Goal: Task Accomplishment & Management: Manage account settings

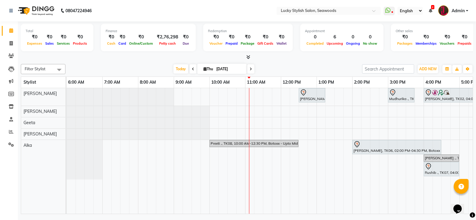
scroll to position [0, 143]
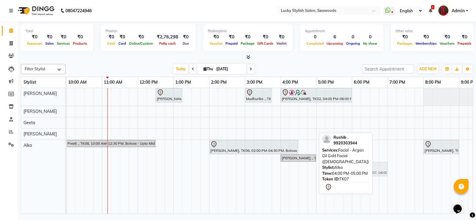
drag, startPoint x: 292, startPoint y: 170, endPoint x: 364, endPoint y: 174, distance: 71.8
click at [364, 174] on div "Filter Stylist Select All Alka [PERSON_NAME] Geeta [PERSON_NAME] [DATE] [DATE] …" at bounding box center [247, 138] width 452 height 152
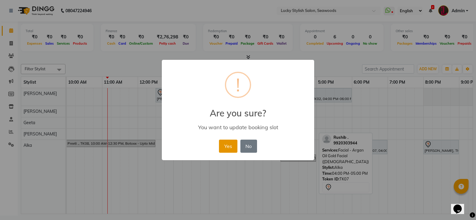
click at [227, 144] on button "Yes" at bounding box center [228, 146] width 18 height 13
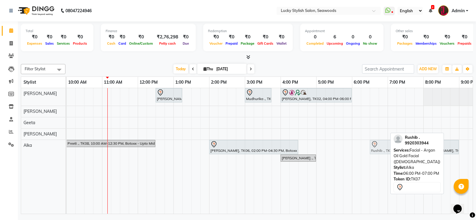
drag, startPoint x: 364, startPoint y: 147, endPoint x: 384, endPoint y: 150, distance: 19.9
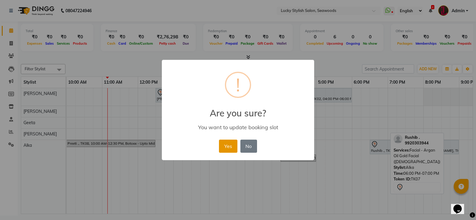
click at [234, 149] on button "Yes" at bounding box center [228, 146] width 18 height 13
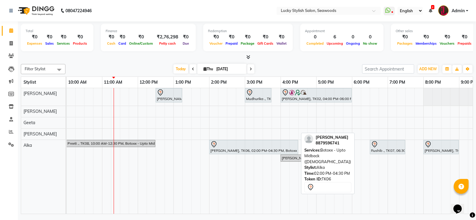
click at [234, 149] on div "[PERSON_NAME], TK06, 02:00 PM-04:30 PM, Botoxx - Upto Midback ([DEMOGRAPHIC_DAT…" at bounding box center [254, 147] width 88 height 12
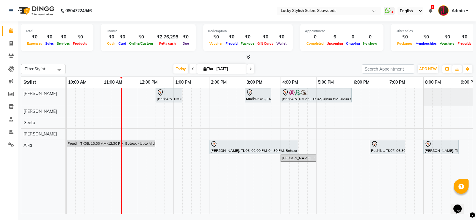
click at [233, 109] on div "[PERSON_NAME], TK01, 12:30 PM-01:15 PM, Hair Cut - Advance Haircut ([DEMOGRAPHI…" at bounding box center [227, 151] width 607 height 126
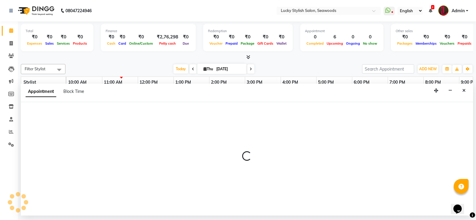
select select "10051"
select select "870"
select select "tentative"
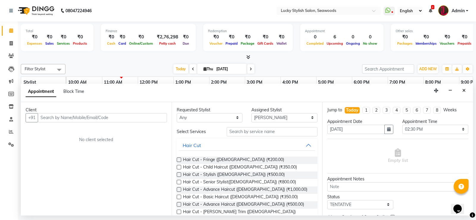
click at [52, 118] on input "text" at bounding box center [102, 117] width 129 height 9
click at [44, 115] on input "96664577685" at bounding box center [90, 117] width 104 height 9
click at [49, 117] on input "96664577685" at bounding box center [90, 117] width 104 height 9
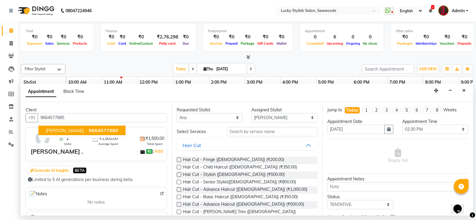
type input "9664577685"
click at [237, 118] on select "Any Alka [PERSON_NAME] Geeta [PERSON_NAME]" at bounding box center [210, 117] width 66 height 9
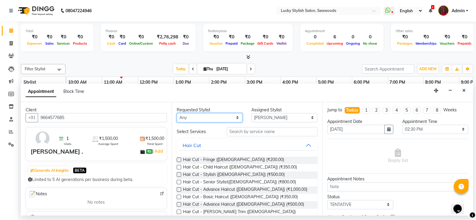
select select "10051"
click at [177, 113] on select "Any Alka [PERSON_NAME] Geeta [PERSON_NAME]" at bounding box center [210, 117] width 66 height 9
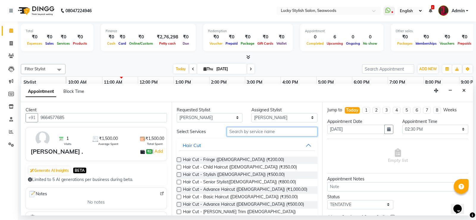
click at [244, 133] on input "text" at bounding box center [272, 131] width 91 height 9
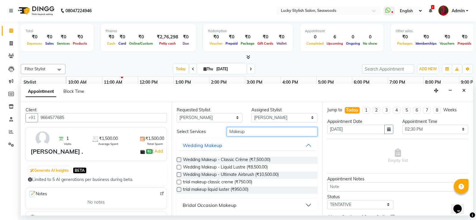
scroll to position [14, 0]
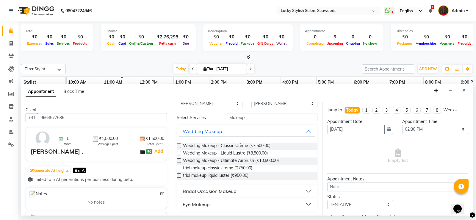
click at [305, 192] on button "Bridal Occasion Makeup" at bounding box center [247, 191] width 136 height 11
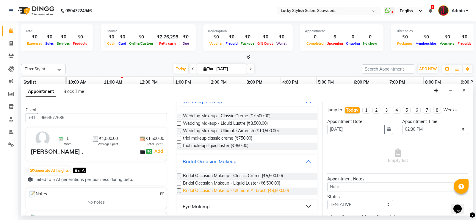
scroll to position [0, 0]
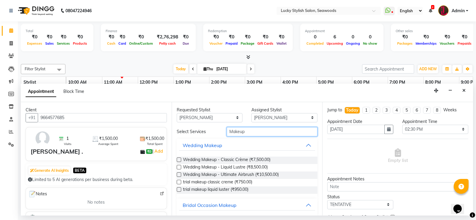
click at [250, 132] on input "Makeup" at bounding box center [272, 131] width 91 height 9
type input "M"
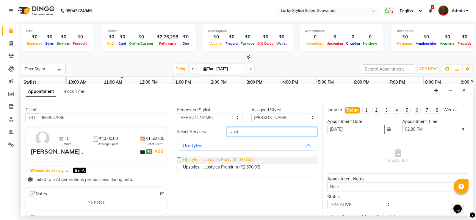
type input "Upst"
click at [215, 158] on span "Upstyles - Upstyles Party (₹1,500.00)" at bounding box center [218, 159] width 71 height 7
checkbox input "false"
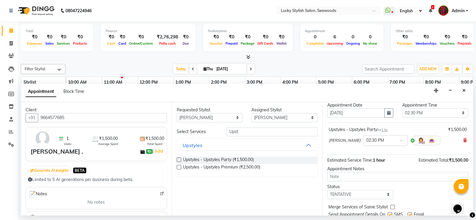
scroll to position [37, 0]
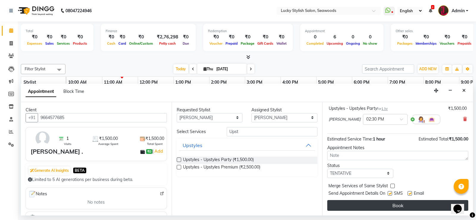
click at [383, 200] on button "Book" at bounding box center [397, 205] width 141 height 11
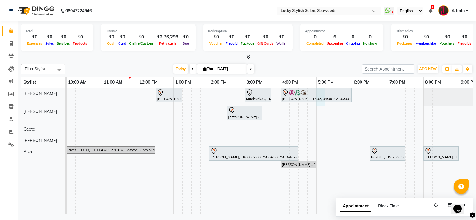
click at [318, 103] on div "[PERSON_NAME], TK01, 12:30 PM-01:15 PM, Hair Cut - Advance Haircut ([DEMOGRAPHI…" at bounding box center [227, 151] width 607 height 126
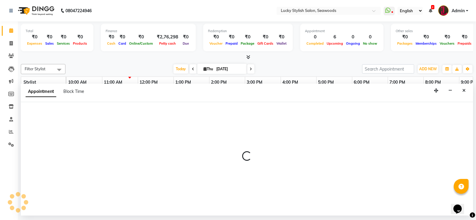
select select "10014"
select select "tentative"
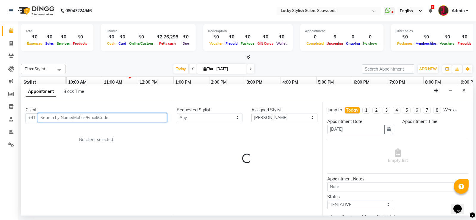
select select "1020"
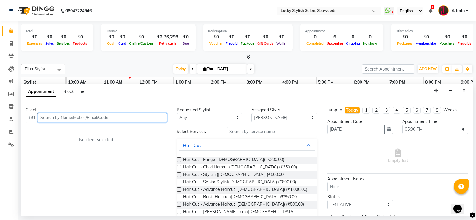
drag, startPoint x: 99, startPoint y: 115, endPoint x: 105, endPoint y: 113, distance: 6.0
click at [100, 115] on input "text" at bounding box center [102, 117] width 129 height 9
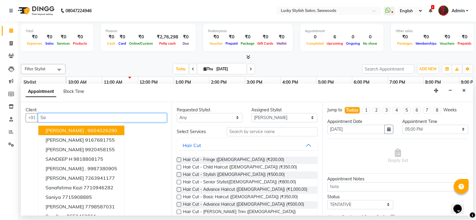
type input "S"
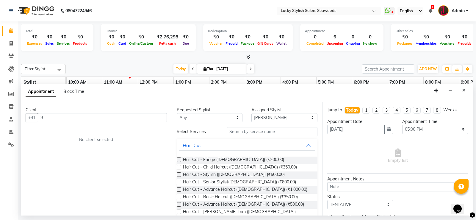
click at [411, 172] on div "Empty list" at bounding box center [397, 156] width 141 height 35
click at [146, 118] on input "9" at bounding box center [102, 117] width 129 height 9
type input "9"
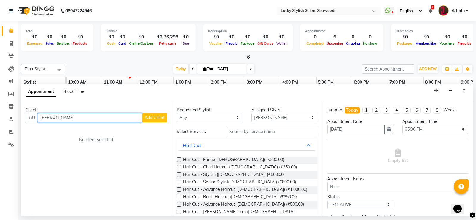
click at [57, 120] on input "[PERSON_NAME]" at bounding box center [90, 117] width 104 height 9
click at [59, 119] on input "[PERSON_NAME]" at bounding box center [90, 117] width 104 height 9
click at [51, 118] on input "Sanilghg" at bounding box center [90, 117] width 104 height 9
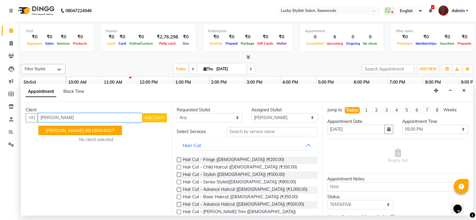
click at [87, 130] on ngb-highlight "9819004007" at bounding box center [100, 130] width 30 height 6
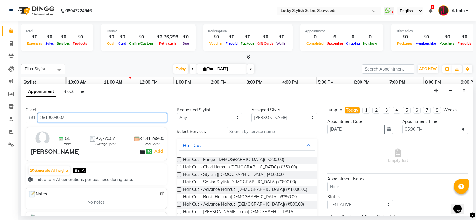
type input "9819004007"
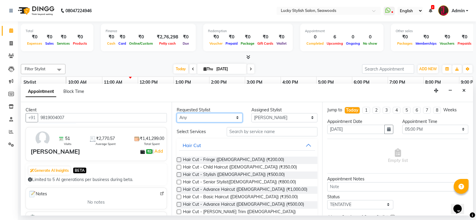
click at [215, 114] on select "Any Alka [PERSON_NAME] Geeta [PERSON_NAME]" at bounding box center [210, 117] width 66 height 9
select select "10014"
click at [177, 113] on select "Any Alka [PERSON_NAME] Geeta [PERSON_NAME]" at bounding box center [210, 117] width 66 height 9
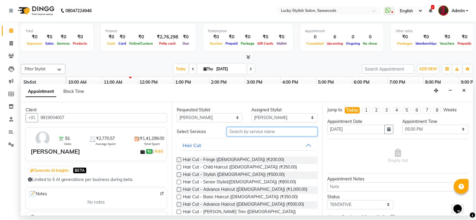
click at [259, 131] on input "text" at bounding box center [272, 131] width 91 height 9
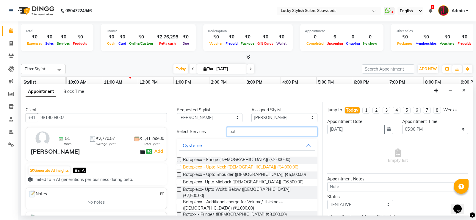
type input "bot"
click at [257, 166] on span "Botoplexx - Upto Neck ([DEMOGRAPHIC_DATA]) (₹4,000.00)" at bounding box center [240, 167] width 115 height 7
checkbox input "false"
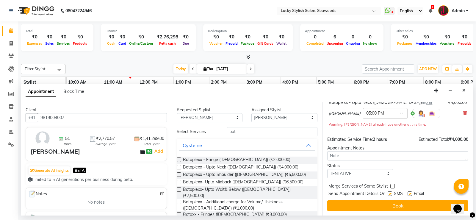
scroll to position [44, 0]
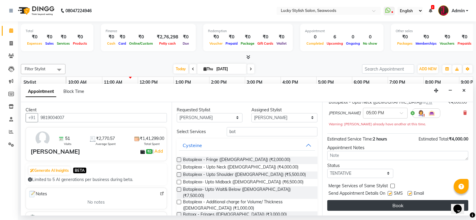
click at [414, 206] on button "Book" at bounding box center [397, 205] width 141 height 11
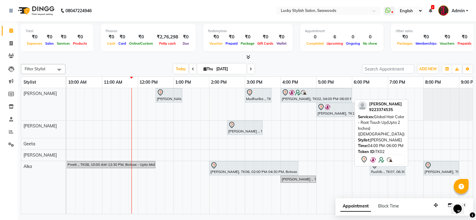
click at [294, 94] on img at bounding box center [292, 93] width 6 height 6
select select "7"
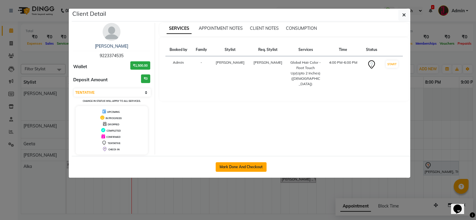
click at [250, 169] on button "Mark Done And Checkout" at bounding box center [241, 167] width 51 height 10
select select "675"
select select "service"
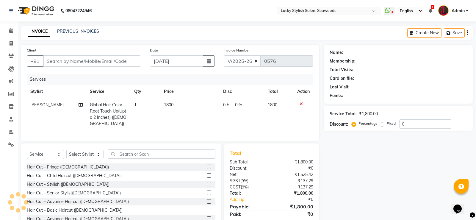
type input "9223374535"
select select "10014"
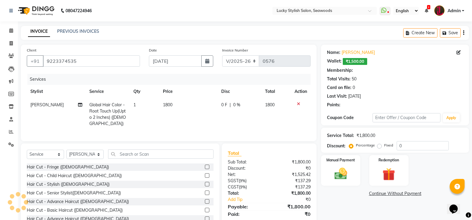
select select "2: Object"
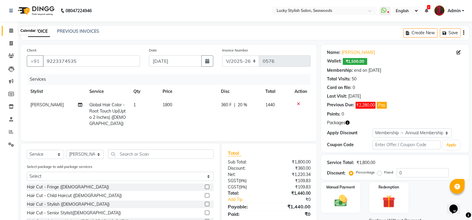
click at [13, 32] on icon at bounding box center [11, 30] width 4 height 4
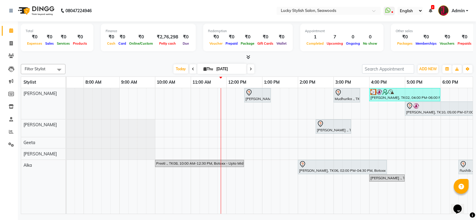
scroll to position [0, 76]
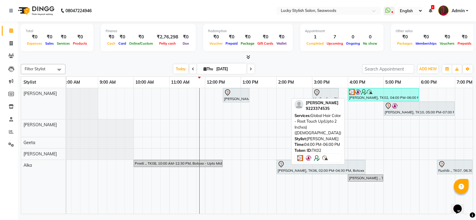
click at [377, 97] on div "[PERSON_NAME], TK02, 04:00 PM-06:00 PM, Global Hair Color - Root Touch Up(Upto …" at bounding box center [383, 94] width 70 height 11
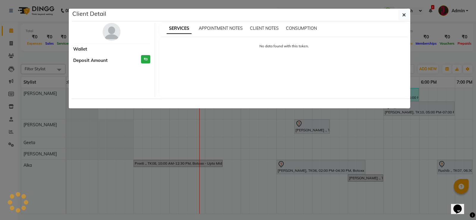
select select "3"
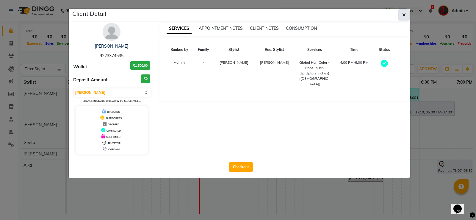
click at [404, 13] on icon "button" at bounding box center [404, 14] width 4 height 5
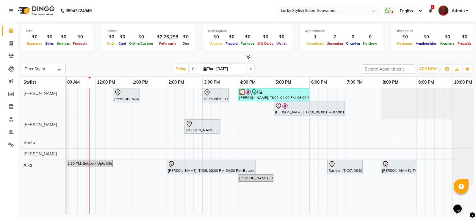
scroll to position [0, 0]
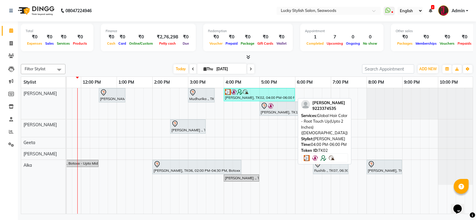
click at [248, 97] on div "[PERSON_NAME], TK02, 04:00 PM-06:00 PM, Global Hair Color - Root Touch Up(Upto …" at bounding box center [259, 94] width 70 height 11
select select "3"
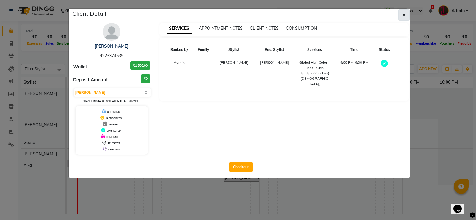
click at [406, 11] on button "button" at bounding box center [403, 14] width 11 height 11
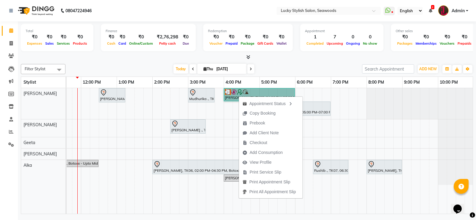
click at [347, 94] on div "[PERSON_NAME], TK01, 12:30 PM-01:15 PM, Hair Cut - Advance Haircut ([DEMOGRAPHI…" at bounding box center [170, 151] width 607 height 126
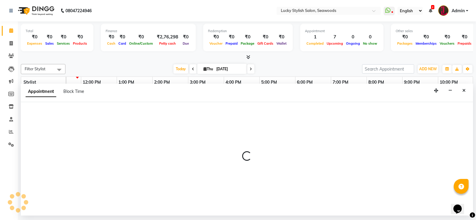
select select "10014"
select select "1155"
select select "tentative"
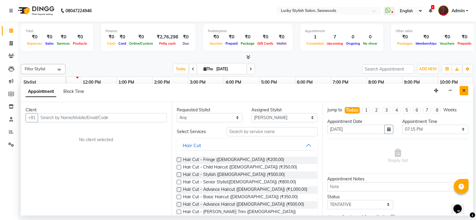
click at [461, 93] on button "Close" at bounding box center [464, 90] width 9 height 9
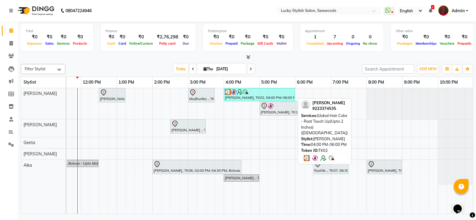
click at [265, 98] on div "[PERSON_NAME], TK02, 04:00 PM-06:00 PM, Global Hair Color - Root Touch Up(Upto …" at bounding box center [259, 94] width 70 height 11
select select "3"
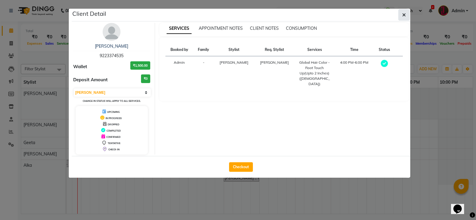
click at [400, 14] on button "button" at bounding box center [403, 14] width 11 height 11
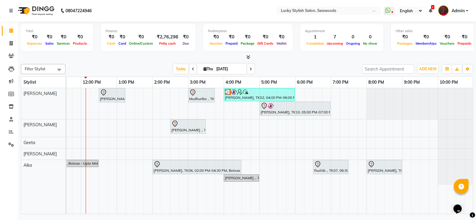
drag, startPoint x: 249, startPoint y: 91, endPoint x: 357, endPoint y: 100, distance: 108.1
click at [357, 100] on div "[PERSON_NAME], TK01, 12:30 PM-01:15 PM, Hair Cut - Advance Haircut ([DEMOGRAPHI…" at bounding box center [170, 151] width 607 height 126
drag, startPoint x: 277, startPoint y: 91, endPoint x: 331, endPoint y: 97, distance: 54.8
click at [331, 97] on div "[PERSON_NAME], TK01, 12:30 PM-01:15 PM, Hair Cut - Advance Haircut ([DEMOGRAPHI…" at bounding box center [170, 151] width 607 height 126
drag, startPoint x: 280, startPoint y: 95, endPoint x: 325, endPoint y: 98, distance: 45.6
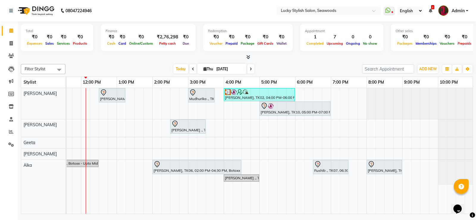
click at [325, 98] on div "[PERSON_NAME], TK01, 12:30 PM-01:15 PM, Hair Cut - Advance Haircut ([DEMOGRAPHI…" at bounding box center [170, 151] width 607 height 126
click at [9, 58] on span at bounding box center [11, 56] width 10 height 7
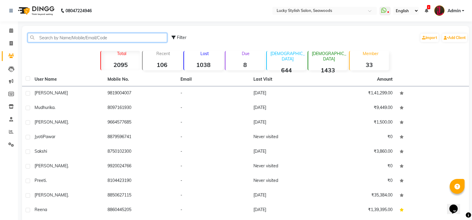
click at [59, 36] on input "text" at bounding box center [97, 37] width 139 height 9
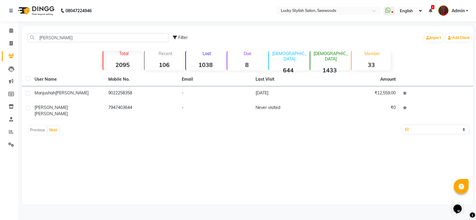
click at [73, 29] on div "[PERSON_NAME] Filter Import Add Client" at bounding box center [247, 37] width 449 height 19
click at [69, 32] on div "[PERSON_NAME] Filter Import Add Client" at bounding box center [247, 37] width 449 height 19
click at [60, 39] on input "[PERSON_NAME]" at bounding box center [98, 37] width 141 height 9
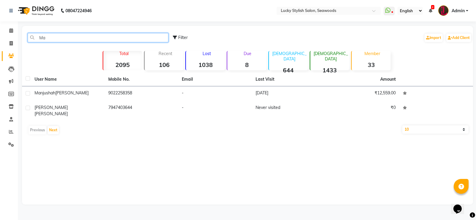
type input "M"
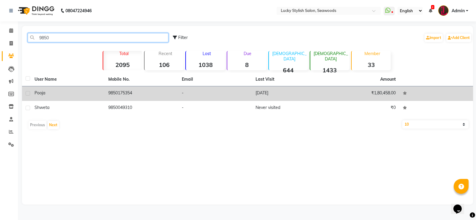
type input "9850"
click at [107, 92] on td "9850175354" at bounding box center [142, 93] width 74 height 15
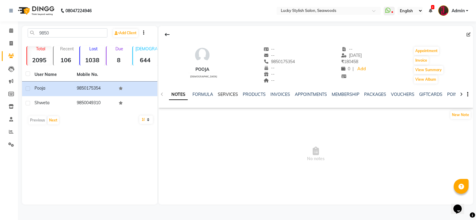
click at [229, 93] on link "SERVICES" at bounding box center [228, 94] width 20 height 5
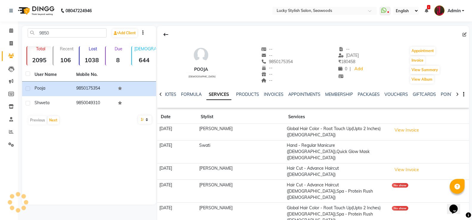
click at [197, 165] on td "[DATE]" at bounding box center [177, 171] width 40 height 17
click at [197, 166] on td "[DATE]" at bounding box center [177, 171] width 40 height 17
click at [14, 30] on span at bounding box center [11, 30] width 10 height 7
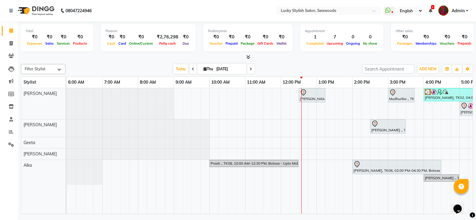
click at [250, 67] on icon at bounding box center [251, 69] width 2 height 4
type input "[DATE]"
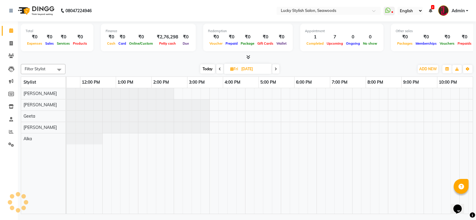
scroll to position [0, 201]
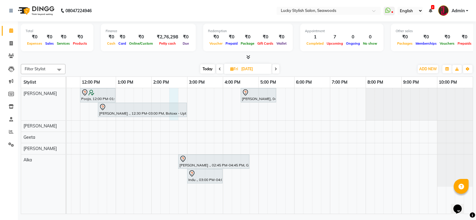
click at [173, 91] on div "Pooja, 12:00 PM-01:00 PM, Spa - Fiber Clinx ([DEMOGRAPHIC_DATA]) [PERSON_NAME],…" at bounding box center [169, 151] width 607 height 126
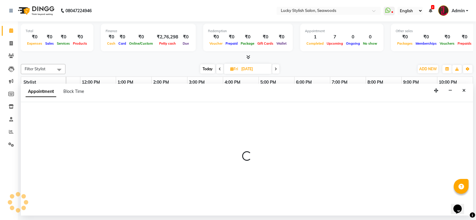
select select "10014"
select select "870"
select select "tentative"
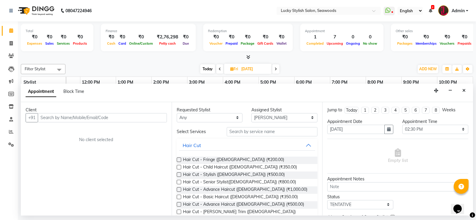
click at [51, 116] on input "text" at bounding box center [102, 117] width 129 height 9
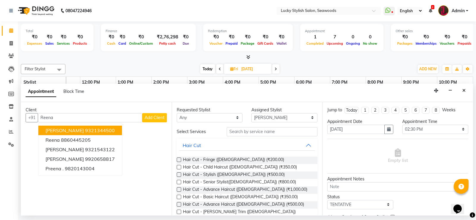
click at [66, 132] on span "[PERSON_NAME]" at bounding box center [65, 130] width 38 height 6
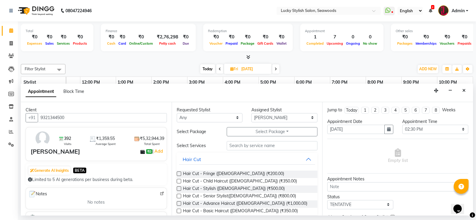
type input "9321344500"
click at [236, 116] on select "Any Alka [PERSON_NAME] Geeta [PERSON_NAME]" at bounding box center [210, 117] width 66 height 9
select select "10014"
click at [177, 113] on select "Any Alka [PERSON_NAME] Geeta [PERSON_NAME]" at bounding box center [210, 117] width 66 height 9
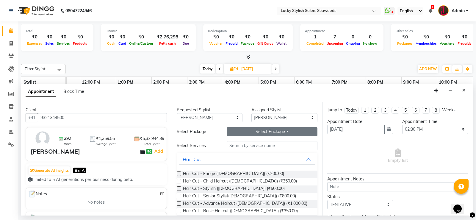
click at [283, 130] on button "Select Package Toggle Dropdown" at bounding box center [272, 131] width 91 height 9
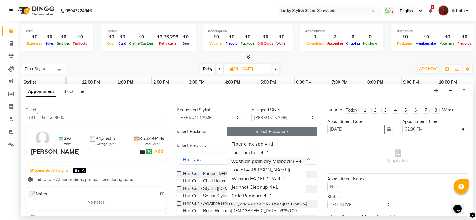
click at [288, 161] on li "wash an plain dry Midback 8+4" at bounding box center [266, 161] width 79 height 9
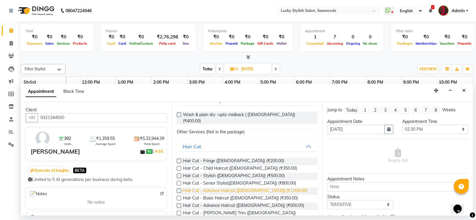
scroll to position [59, 0]
click at [182, 113] on div "Wash & plain dry -upto midback ( [DEMOGRAPHIC_DATA]) (₹400.00)" at bounding box center [247, 117] width 141 height 12
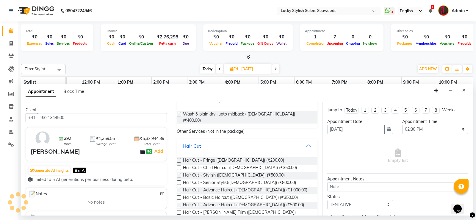
click at [180, 113] on label at bounding box center [179, 114] width 4 height 4
click at [180, 113] on input "checkbox" at bounding box center [179, 115] width 4 height 4
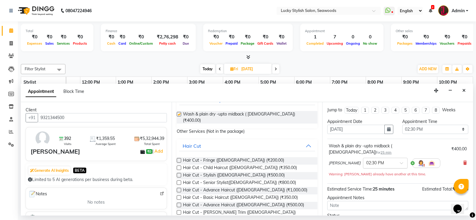
checkbox input "false"
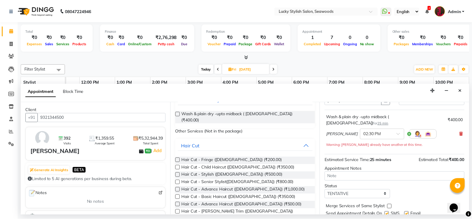
scroll to position [44, 0]
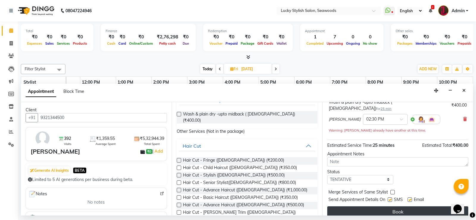
click at [392, 206] on button "Book" at bounding box center [397, 211] width 141 height 11
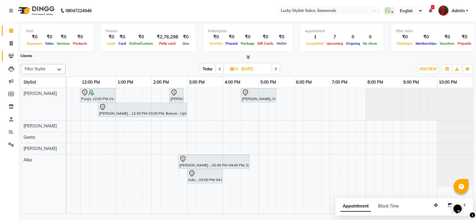
click at [9, 53] on span at bounding box center [11, 56] width 10 height 7
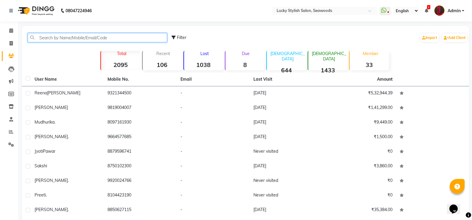
click at [52, 37] on input "text" at bounding box center [97, 37] width 139 height 9
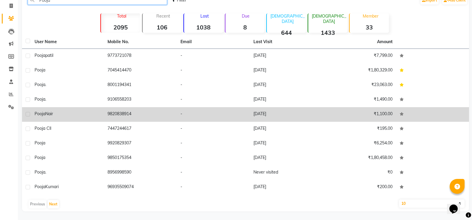
scroll to position [38, 0]
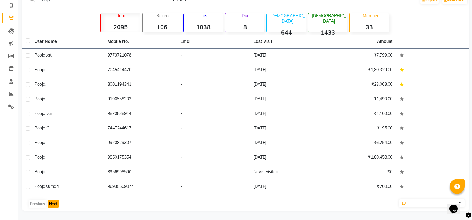
click at [51, 201] on button "Next" at bounding box center [53, 204] width 11 height 8
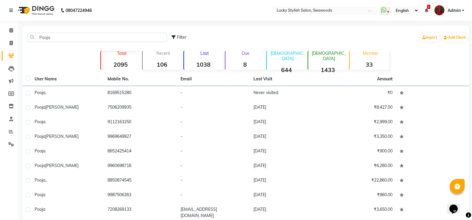
scroll to position [0, 0]
click at [53, 37] on input "Pooja" at bounding box center [97, 37] width 139 height 9
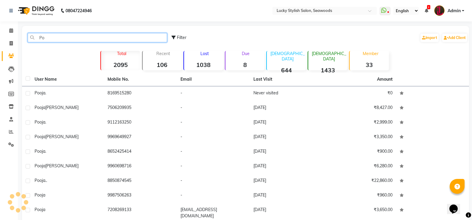
type input "P"
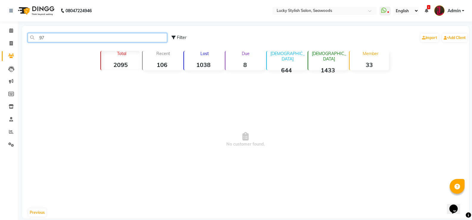
type input "9"
type input "D"
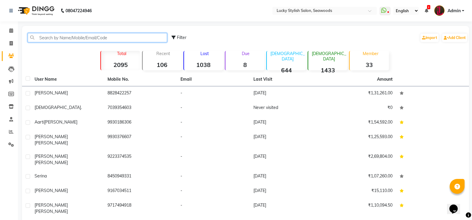
click at [58, 38] on input "text" at bounding box center [97, 37] width 139 height 9
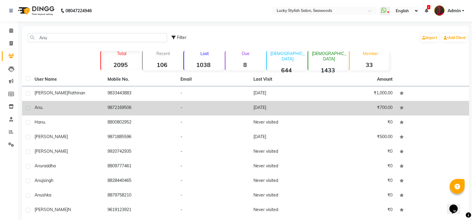
click at [149, 109] on td "9872169506" at bounding box center [140, 108] width 73 height 15
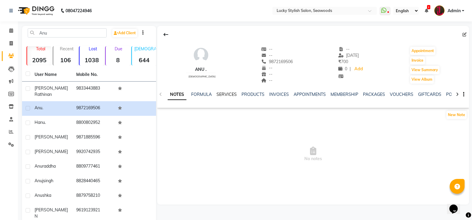
click at [225, 96] on link "SERVICES" at bounding box center [226, 94] width 20 height 5
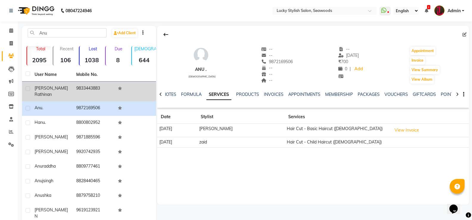
click at [73, 92] on td "9833443883" at bounding box center [94, 92] width 42 height 20
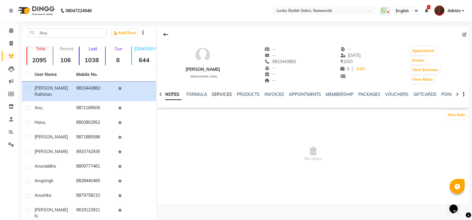
click at [226, 93] on link "SERVICES" at bounding box center [222, 94] width 20 height 5
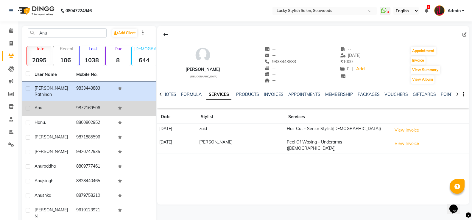
click at [83, 103] on td "9872169506" at bounding box center [94, 108] width 42 height 15
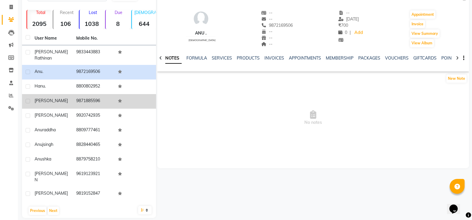
scroll to position [38, 0]
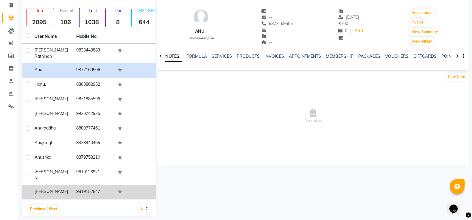
click at [87, 187] on td "9819152847" at bounding box center [94, 192] width 42 height 15
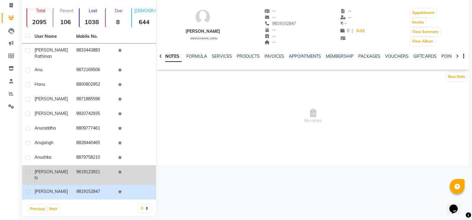
click at [79, 168] on td "9619123921" at bounding box center [94, 175] width 42 height 20
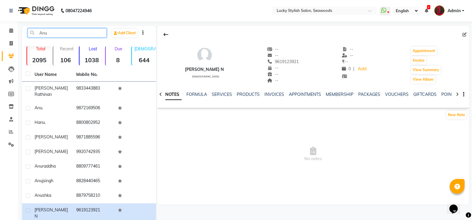
click at [54, 29] on input "Anu" at bounding box center [67, 32] width 79 height 9
click at [65, 28] on input "Anu" at bounding box center [67, 32] width 79 height 9
type input "A"
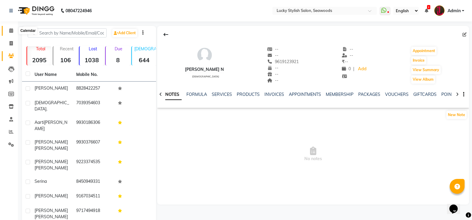
click at [12, 30] on icon at bounding box center [11, 30] width 4 height 4
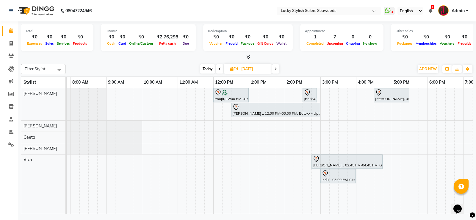
scroll to position [0, 42]
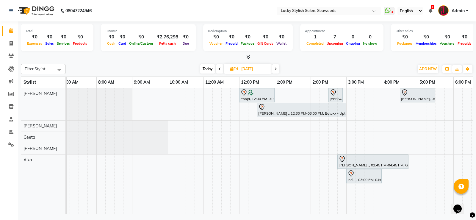
click at [203, 69] on span "Today" at bounding box center [207, 68] width 15 height 9
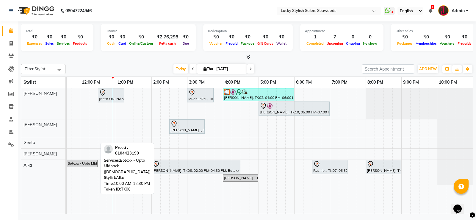
click at [84, 161] on div "Preeti ., TK08, 10:00 AM-12:30 PM, Botoxx - Upto Midback ([DEMOGRAPHIC_DATA])" at bounding box center [53, 163] width 88 height 5
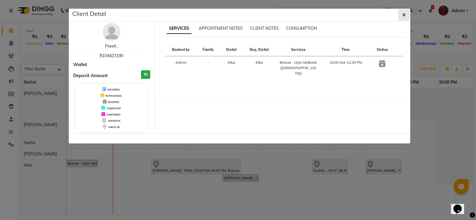
click at [400, 18] on button "button" at bounding box center [403, 14] width 11 height 11
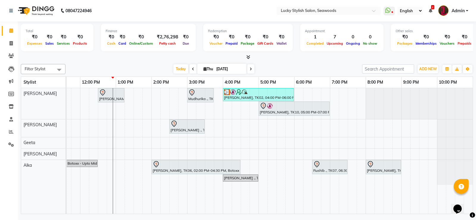
click at [250, 67] on icon at bounding box center [251, 69] width 2 height 4
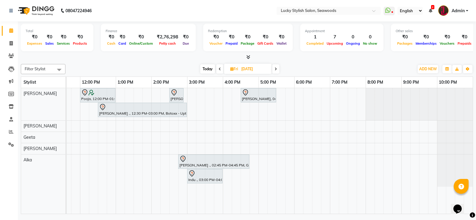
click at [217, 70] on span at bounding box center [219, 68] width 7 height 9
type input "[DATE]"
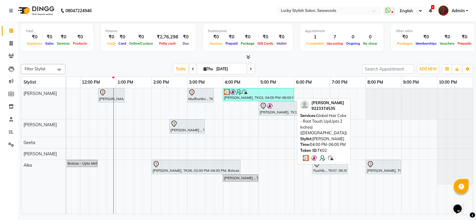
drag, startPoint x: 245, startPoint y: 94, endPoint x: 322, endPoint y: 98, distance: 77.7
click at [322, 98] on div "[PERSON_NAME], TK01, 12:30 PM-01:15 PM, Hair Cut - Advance Haircut ([DEMOGRAPHI…" at bounding box center [169, 151] width 607 height 126
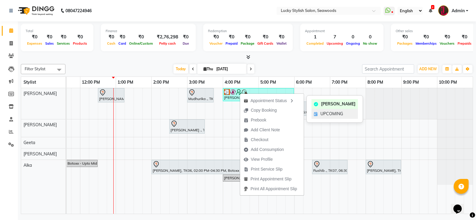
click at [316, 115] on icon at bounding box center [316, 114] width 4 height 4
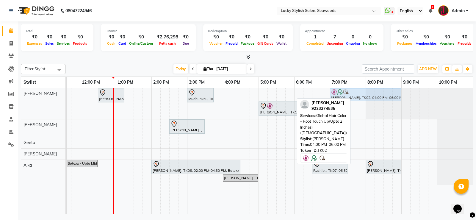
drag, startPoint x: 242, startPoint y: 96, endPoint x: 345, endPoint y: 101, distance: 103.6
click at [345, 101] on div "Filter Stylist Select All Alka [PERSON_NAME] Geeta [PERSON_NAME] [DATE] [DATE] …" at bounding box center [247, 138] width 452 height 152
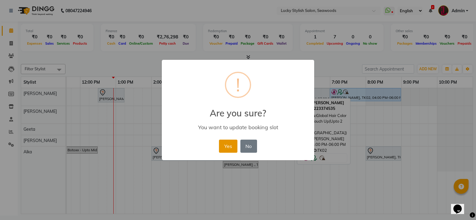
click at [226, 146] on button "Yes" at bounding box center [228, 146] width 18 height 13
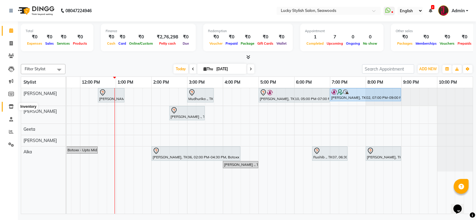
click at [12, 104] on icon at bounding box center [11, 106] width 5 height 4
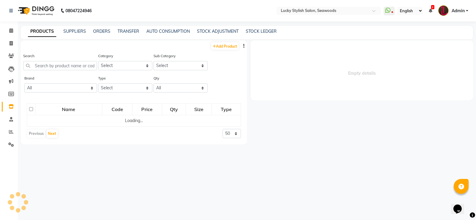
select select
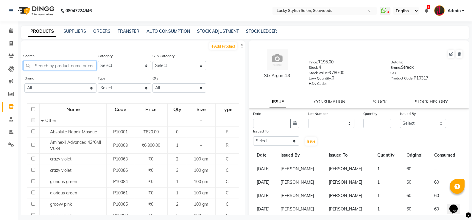
click at [55, 63] on input "text" at bounding box center [59, 65] width 73 height 9
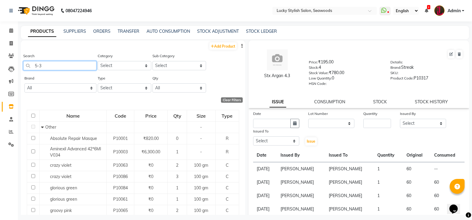
type input "5-35"
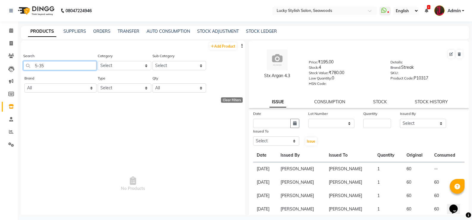
click at [47, 64] on input "5-35" at bounding box center [59, 65] width 73 height 9
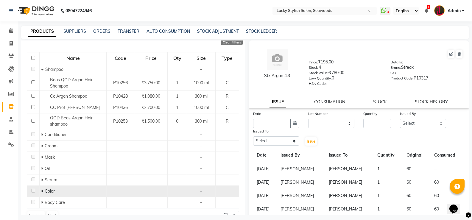
scroll to position [59, 0]
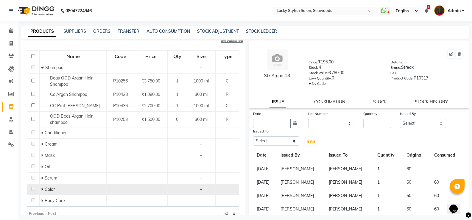
type input "Argan"
click at [42, 190] on icon at bounding box center [42, 189] width 2 height 4
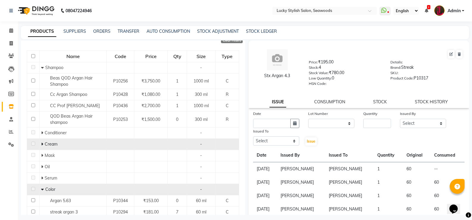
scroll to position [149, 0]
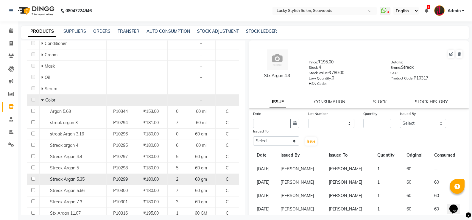
click at [83, 179] on span "Streak Argan 5.35" at bounding box center [67, 178] width 35 height 5
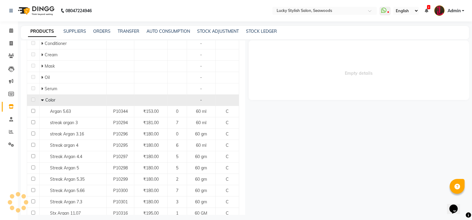
select select
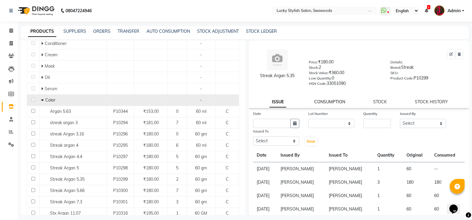
click at [325, 102] on link "CONSUMPTION" at bounding box center [329, 101] width 31 height 5
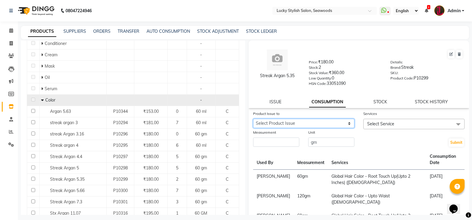
click at [311, 123] on select "Select Product Issue [DATE], Issued to: [PERSON_NAME], Balance: 60" at bounding box center [303, 123] width 101 height 9
select select "1189228"
click at [253, 119] on select "Select Product Issue [DATE], Issued to: [PERSON_NAME], Balance: 60" at bounding box center [303, 123] width 101 height 9
click at [367, 127] on span "Select Service" at bounding box center [413, 124] width 101 height 10
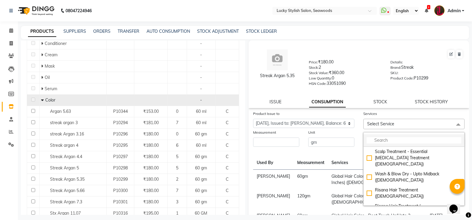
click at [373, 140] on input "multiselect-search" at bounding box center [413, 140] width 95 height 6
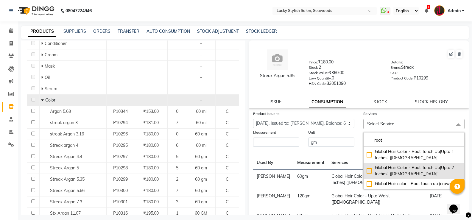
type input "root"
click at [369, 169] on div "Global Hair Color - Root Touch Up(Upto 2 Inches) ([DEMOGRAPHIC_DATA])" at bounding box center [413, 171] width 95 height 12
checkbox input "true"
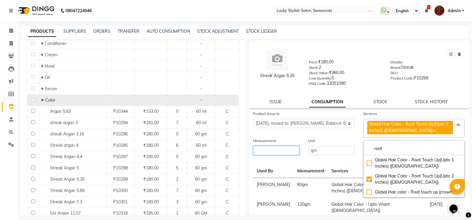
click at [279, 147] on input "number" at bounding box center [276, 150] width 46 height 9
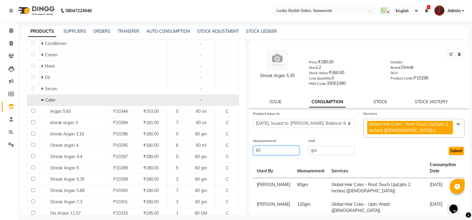
type input "60"
click at [450, 147] on button "Submit" at bounding box center [455, 151] width 15 height 8
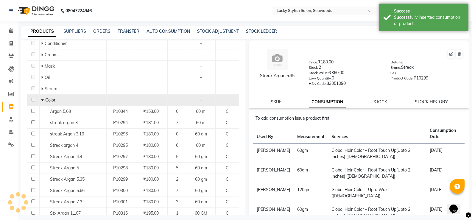
scroll to position [69, 0]
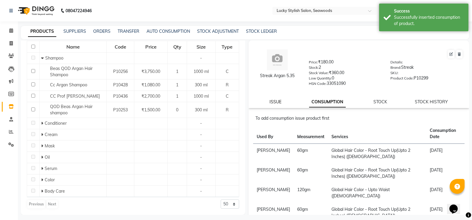
click at [278, 102] on link "ISSUE" at bounding box center [275, 101] width 12 height 5
select select
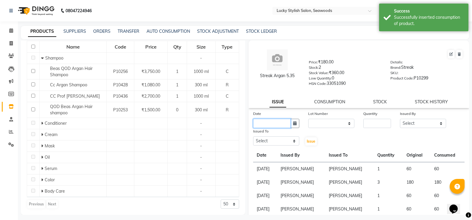
click at [273, 120] on input "text" at bounding box center [271, 123] width 37 height 9
select select "9"
select select "2025"
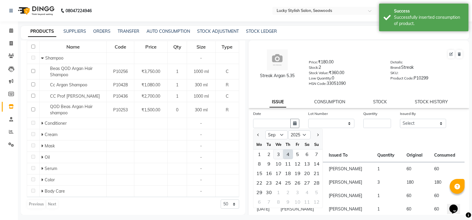
click at [278, 154] on div "3" at bounding box center [278, 154] width 10 height 10
type input "[DATE]"
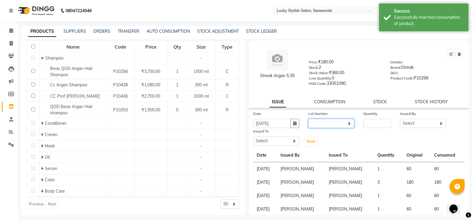
click at [325, 124] on select "None" at bounding box center [331, 123] width 46 height 9
select select "0: null"
click at [308, 119] on select "None" at bounding box center [331, 123] width 46 height 9
click at [379, 123] on input "number" at bounding box center [377, 123] width 28 height 9
type input "1"
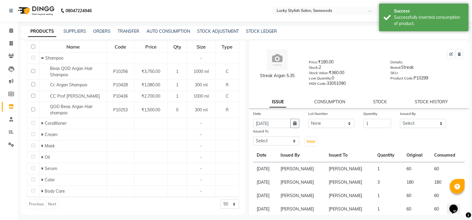
click at [418, 128] on div "Date [DATE] Lot Number None Quantity 1 Issued By Select [PERSON_NAME] [PERSON_N…" at bounding box center [358, 128] width 220 height 36
click at [410, 126] on select "Select Alka [PERSON_NAME] Geeta [PERSON_NAME]" at bounding box center [423, 123] width 46 height 9
select select "10051"
click at [400, 119] on select "Select Alka [PERSON_NAME] Geeta [PERSON_NAME]" at bounding box center [423, 123] width 46 height 9
click at [267, 140] on select "Select Alka [PERSON_NAME] Geeta [PERSON_NAME]" at bounding box center [276, 140] width 46 height 9
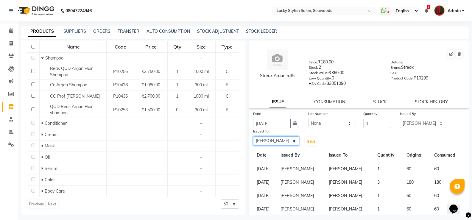
click at [253, 136] on select "Select Alka [PERSON_NAME] Geeta [PERSON_NAME]" at bounding box center [276, 140] width 46 height 9
click at [271, 140] on select "Select Alka [PERSON_NAME] Geeta [PERSON_NAME]" at bounding box center [276, 140] width 46 height 9
select select "10014"
click at [253, 136] on select "Select Alka [PERSON_NAME] Geeta [PERSON_NAME]" at bounding box center [276, 140] width 46 height 9
click at [312, 139] on span "Issue" at bounding box center [310, 141] width 9 height 4
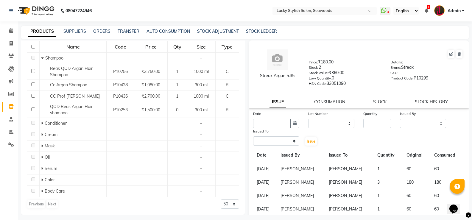
select select
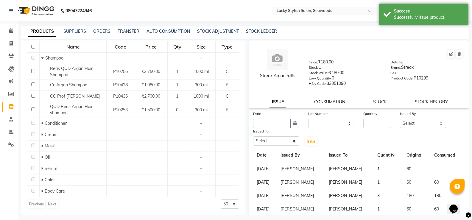
click at [333, 100] on link "CONSUMPTION" at bounding box center [329, 101] width 31 height 5
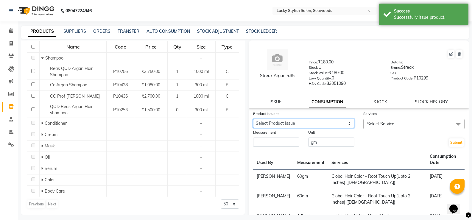
click at [294, 123] on select "Select Product Issue [DATE], Issued to: [PERSON_NAME], Balance: 60" at bounding box center [303, 123] width 101 height 9
select select "1203910"
click at [253, 119] on select "Select Product Issue [DATE], Issued to: [PERSON_NAME], Balance: 60" at bounding box center [303, 123] width 101 height 9
click at [400, 121] on span "Select Service" at bounding box center [413, 124] width 101 height 10
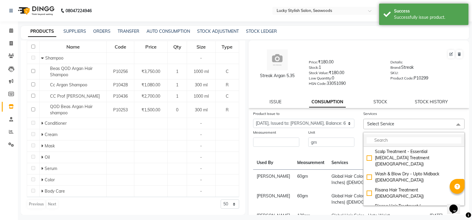
click at [397, 140] on input "multiselect-search" at bounding box center [413, 140] width 95 height 6
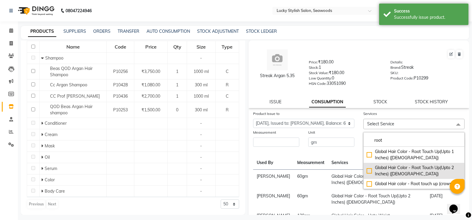
type input "root"
click at [368, 174] on div "Global Hair Color - Root Touch Up(Upto 2 Inches) ([DEMOGRAPHIC_DATA])" at bounding box center [413, 171] width 95 height 12
checkbox input "true"
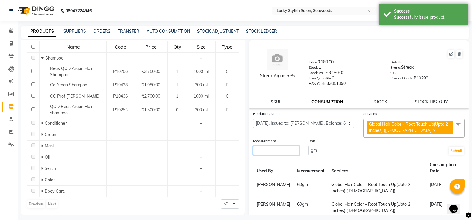
click at [279, 153] on input "number" at bounding box center [276, 150] width 46 height 9
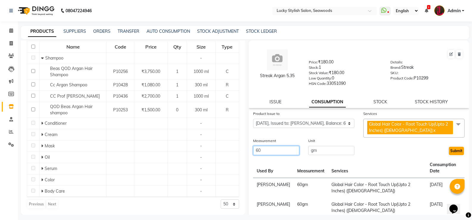
type input "60"
click at [451, 150] on button "Submit" at bounding box center [455, 151] width 15 height 8
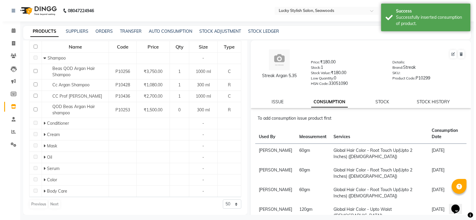
scroll to position [0, 0]
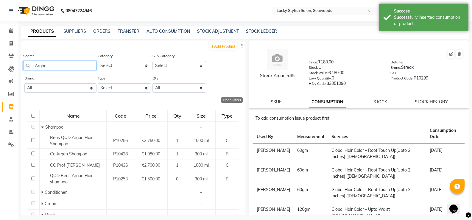
click at [57, 70] on input "Argan" at bounding box center [59, 65] width 73 height 9
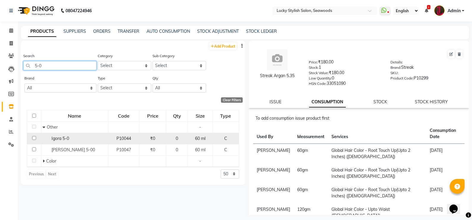
type input "5-0"
click at [70, 136] on div "Igora 5-0" at bounding box center [75, 138] width 64 height 6
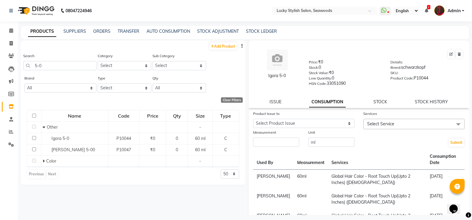
click at [324, 104] on link "CONSUMPTION" at bounding box center [327, 102] width 37 height 11
click at [286, 121] on select "Select Product Issue [DATE], Issued to: [PERSON_NAME], Balance: 60" at bounding box center [303, 123] width 101 height 9
select select "1130922"
click at [253, 119] on select "Select Product Issue [DATE], Issued to: [PERSON_NAME], Balance: 60" at bounding box center [303, 123] width 101 height 9
click at [387, 128] on span "Select Service" at bounding box center [413, 124] width 101 height 10
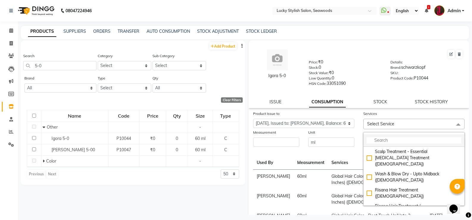
click at [384, 140] on input "multiselect-search" at bounding box center [413, 140] width 95 height 6
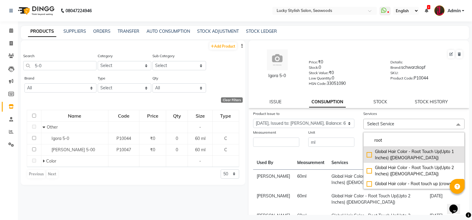
type input "root"
click at [367, 156] on div "Global Hair Color - Root Touch Up(Upto 1 Inches) ([DEMOGRAPHIC_DATA])" at bounding box center [413, 154] width 95 height 12
checkbox input "true"
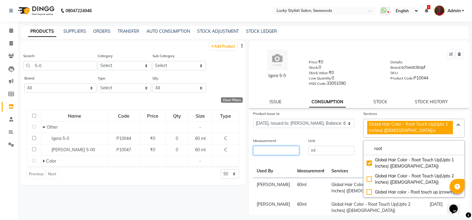
click at [270, 151] on input "number" at bounding box center [276, 150] width 46 height 9
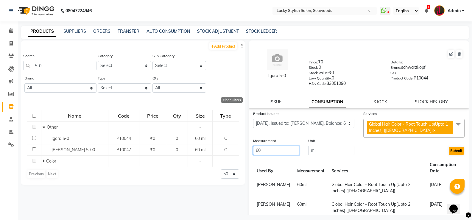
type input "60"
click at [448, 152] on button "Submit" at bounding box center [455, 151] width 15 height 8
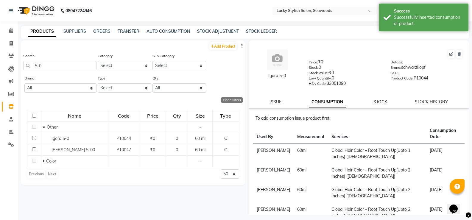
click at [376, 102] on link "STOCK" at bounding box center [380, 101] width 14 height 5
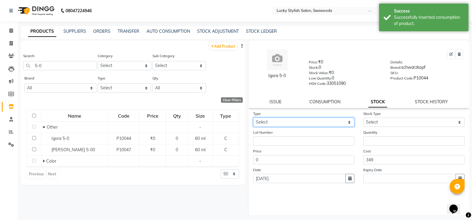
click at [309, 123] on select "Select In Out" at bounding box center [303, 122] width 101 height 9
select select "in"
click at [253, 118] on select "Select In Out" at bounding box center [303, 122] width 101 height 9
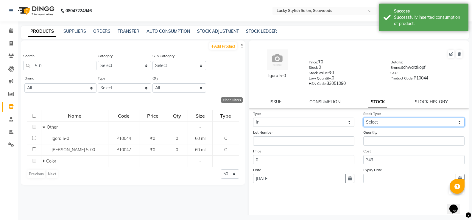
click at [366, 123] on select "Select New Stock Adjustment Return Other" at bounding box center [413, 122] width 101 height 9
select select "new stock"
click at [363, 118] on select "Select New Stock Adjustment Return Other" at bounding box center [413, 122] width 101 height 9
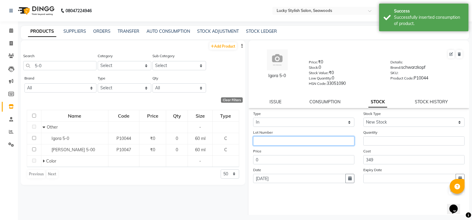
click at [311, 143] on input "text" at bounding box center [303, 140] width 101 height 9
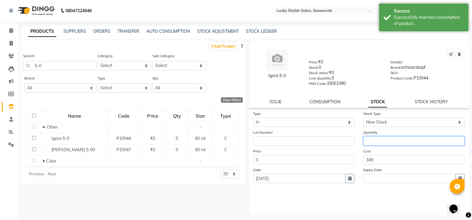
click at [392, 138] on input "number" at bounding box center [413, 140] width 101 height 9
type input "1"
click at [448, 191] on button "Submit" at bounding box center [455, 190] width 15 height 8
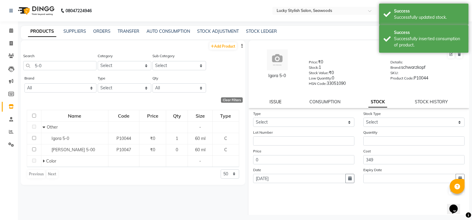
click at [272, 103] on link "ISSUE" at bounding box center [275, 101] width 12 height 5
select select
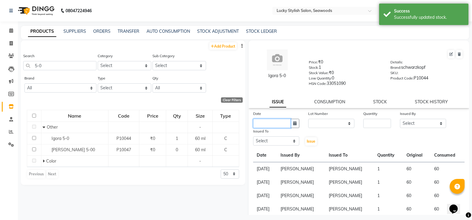
click at [284, 127] on input "text" at bounding box center [271, 123] width 37 height 9
select select "9"
select select "2025"
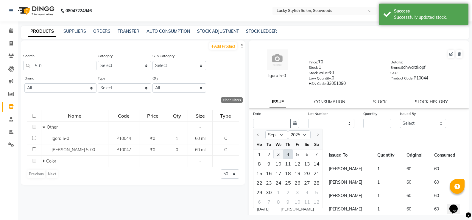
click at [278, 154] on div "3" at bounding box center [278, 154] width 10 height 10
type input "[DATE]"
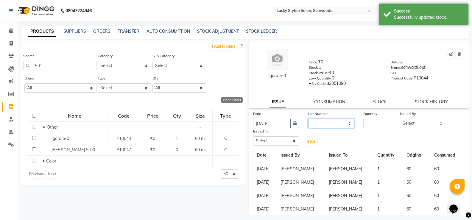
click at [322, 126] on select "None" at bounding box center [331, 123] width 46 height 9
select select "0: null"
click at [308, 119] on select "None" at bounding box center [331, 123] width 46 height 9
click at [375, 127] on input "number" at bounding box center [377, 123] width 28 height 9
type input "1"
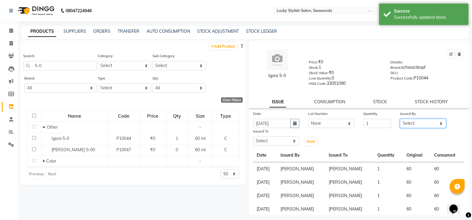
click at [421, 123] on select "Select Alka [PERSON_NAME] Geeta [PERSON_NAME]" at bounding box center [423, 123] width 46 height 9
select select "10051"
click at [400, 119] on select "Select Alka [PERSON_NAME] Geeta [PERSON_NAME]" at bounding box center [423, 123] width 46 height 9
click at [275, 141] on select "Select Alka [PERSON_NAME] Geeta [PERSON_NAME]" at bounding box center [276, 140] width 46 height 9
select select "10014"
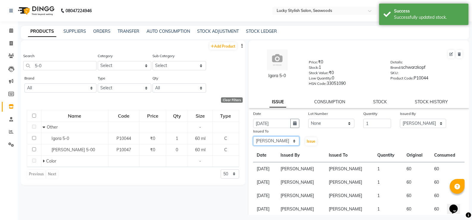
click at [253, 136] on select "Select Alka [PERSON_NAME] Geeta [PERSON_NAME]" at bounding box center [276, 140] width 46 height 9
click at [306, 139] on span "Issue" at bounding box center [310, 141] width 9 height 4
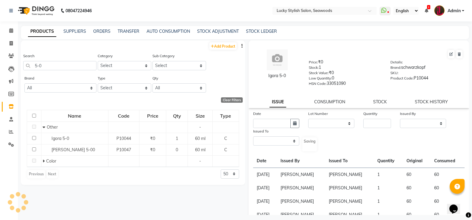
select select
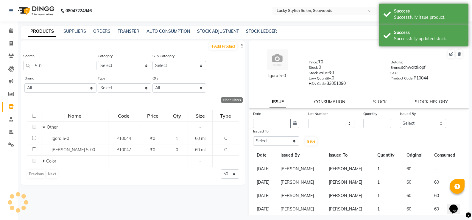
click at [325, 101] on link "CONSUMPTION" at bounding box center [329, 101] width 31 height 5
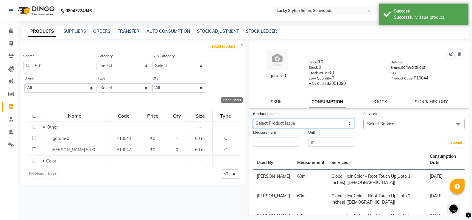
click at [284, 125] on select "Select Product Issue [DATE], Issued to: [PERSON_NAME], Balance: 60" at bounding box center [303, 123] width 101 height 9
click at [253, 119] on select "Select Product Issue [DATE], Issued to: [PERSON_NAME], Balance: 60" at bounding box center [303, 123] width 101 height 9
click at [284, 124] on select "Select Product Issue [DATE], Issued to: [PERSON_NAME], Balance: 60" at bounding box center [303, 123] width 101 height 9
select select "1203913"
click at [253, 119] on select "Select Product Issue [DATE], Issued to: [PERSON_NAME], Balance: 60" at bounding box center [303, 123] width 101 height 9
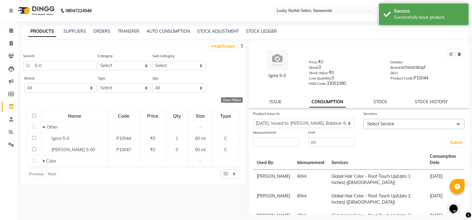
click at [377, 125] on span "Select Service" at bounding box center [380, 123] width 27 height 5
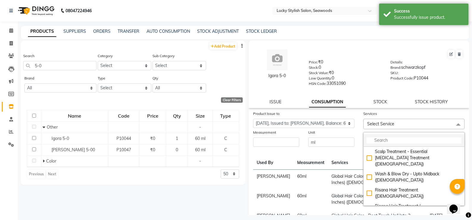
click at [380, 137] on input "multiselect-search" at bounding box center [413, 140] width 95 height 6
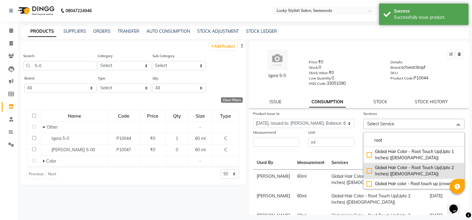
type input "root"
click at [367, 170] on div "Global Hair Color - Root Touch Up(Upto 2 Inches) ([DEMOGRAPHIC_DATA])" at bounding box center [413, 171] width 95 height 12
checkbox input "true"
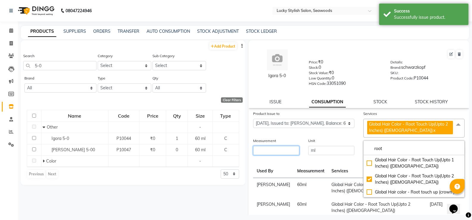
click at [275, 148] on input "number" at bounding box center [276, 150] width 46 height 9
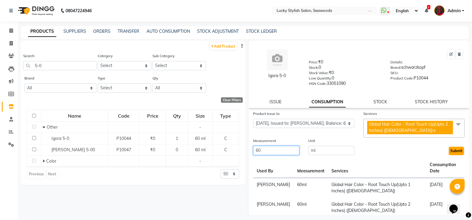
type input "60"
click at [456, 149] on button "Submit" at bounding box center [455, 151] width 15 height 8
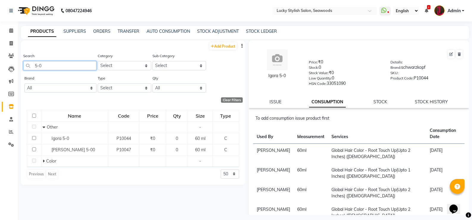
click at [59, 61] on input "5-0" at bounding box center [59, 65] width 73 height 9
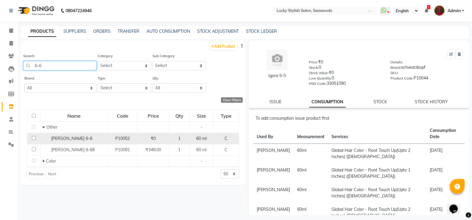
type input "6-6"
click at [74, 140] on div "[PERSON_NAME] 6-6" at bounding box center [74, 138] width 64 height 6
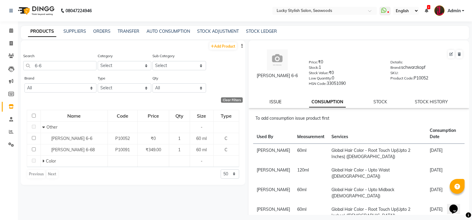
click at [279, 101] on link "ISSUE" at bounding box center [275, 101] width 12 height 5
select select
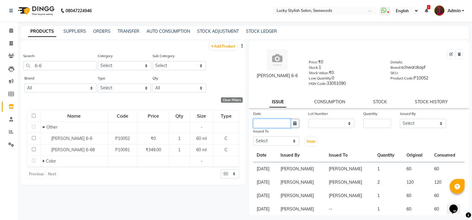
click at [285, 121] on input "text" at bounding box center [271, 123] width 37 height 9
select select "9"
select select "2025"
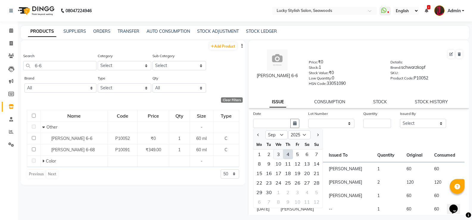
click at [282, 154] on div "3" at bounding box center [278, 154] width 10 height 10
type input "[DATE]"
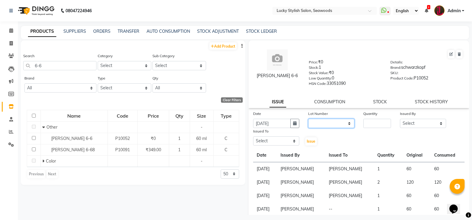
click at [312, 127] on select "None" at bounding box center [331, 123] width 46 height 9
select select "0: null"
click at [308, 119] on select "None" at bounding box center [331, 123] width 46 height 9
click at [377, 126] on input "number" at bounding box center [377, 123] width 28 height 9
type input "1"
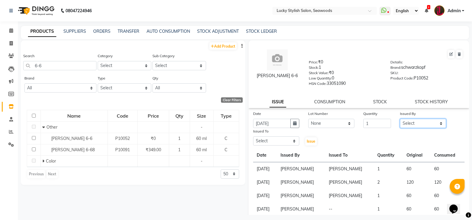
click at [404, 124] on select "Select Alka [PERSON_NAME] Geeta [PERSON_NAME]" at bounding box center [423, 123] width 46 height 9
select select "10051"
click at [400, 119] on select "Select Alka [PERSON_NAME] Geeta [PERSON_NAME]" at bounding box center [423, 123] width 46 height 9
click at [267, 139] on select "Select Alka [PERSON_NAME] Geeta [PERSON_NAME]" at bounding box center [276, 140] width 46 height 9
select select "10014"
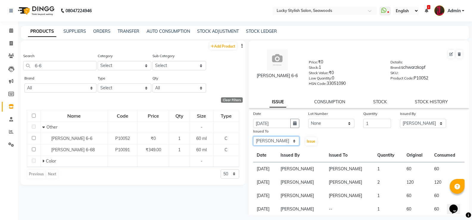
click at [253, 136] on select "Select Alka [PERSON_NAME] Geeta [PERSON_NAME]" at bounding box center [276, 140] width 46 height 9
click at [309, 141] on span "Issue" at bounding box center [310, 141] width 9 height 4
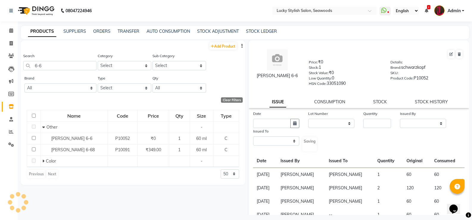
select select
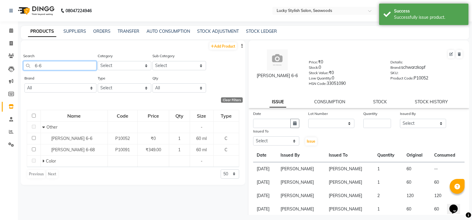
click at [42, 65] on input "6-6" at bounding box center [59, 65] width 73 height 9
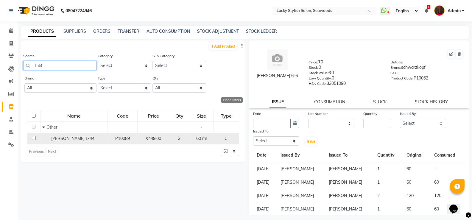
type input "l-44"
click at [73, 137] on div "[PERSON_NAME] L-44" at bounding box center [74, 138] width 64 height 6
select select
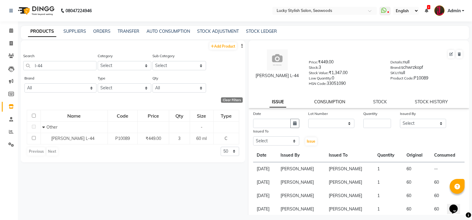
click at [330, 103] on link "CONSUMPTION" at bounding box center [329, 101] width 31 height 5
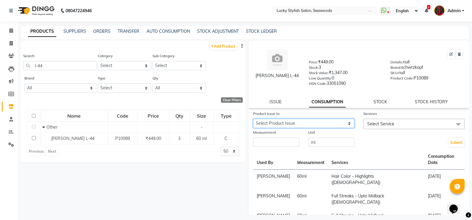
click at [300, 120] on select "Select Product Issue [DATE], Issued to: [PERSON_NAME], Balance: 60" at bounding box center [303, 123] width 101 height 9
select select "721484"
click at [253, 119] on select "Select Product Issue [DATE], Issued to: [PERSON_NAME], Balance: 60" at bounding box center [303, 123] width 101 height 9
click at [405, 123] on span "Select Service" at bounding box center [413, 124] width 101 height 10
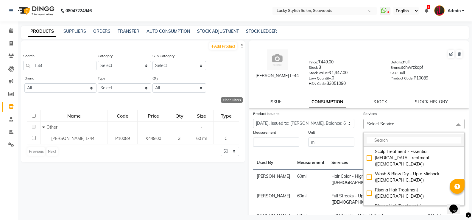
click at [399, 137] on input "multiselect-search" at bounding box center [413, 140] width 95 height 6
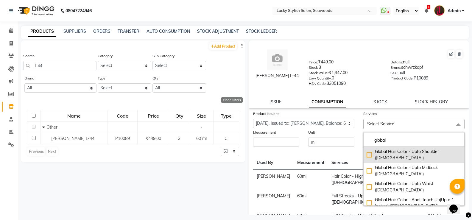
type input "global"
click at [369, 156] on div "Global Hair Color - Upto Shoulder ([DEMOGRAPHIC_DATA])" at bounding box center [413, 154] width 95 height 12
checkbox input "true"
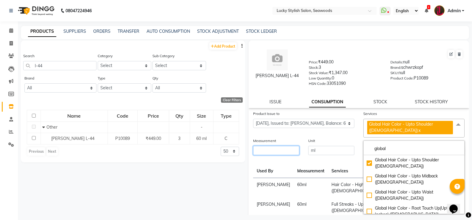
click at [266, 154] on input "number" at bounding box center [276, 150] width 46 height 9
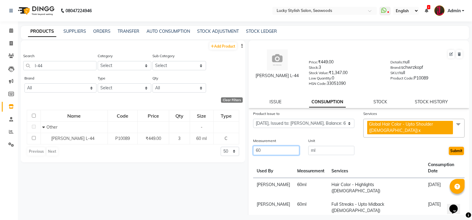
type input "60"
click at [448, 151] on button "Submit" at bounding box center [455, 151] width 15 height 8
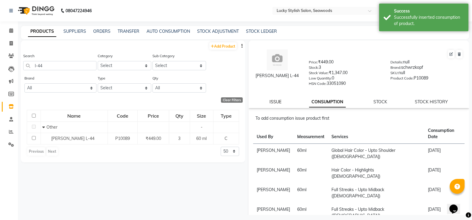
click at [273, 100] on link "ISSUE" at bounding box center [275, 101] width 12 height 5
select select
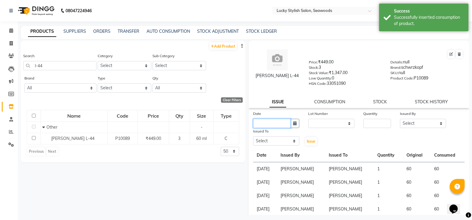
click at [275, 123] on input "text" at bounding box center [271, 123] width 37 height 9
select select "9"
select select "2025"
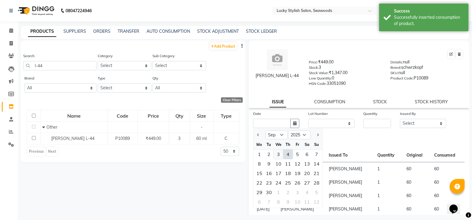
click at [273, 150] on div "3" at bounding box center [278, 154] width 10 height 10
type input "[DATE]"
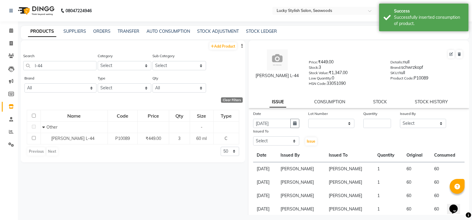
click at [317, 118] on div "Lot Number" at bounding box center [331, 114] width 46 height 8
drag, startPoint x: 319, startPoint y: 123, endPoint x: 319, endPoint y: 127, distance: 4.5
click at [319, 123] on select "None" at bounding box center [331, 123] width 46 height 9
select select "0: null"
click at [308, 119] on select "None" at bounding box center [331, 123] width 46 height 9
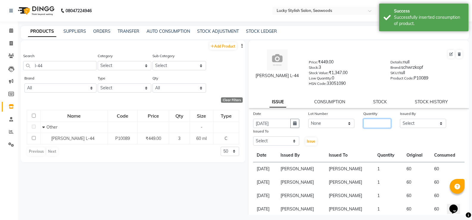
click at [375, 122] on input "number" at bounding box center [377, 123] width 28 height 9
type input "1"
click at [419, 118] on div "Issued By" at bounding box center [423, 114] width 46 height 8
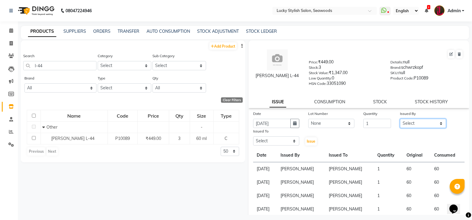
click at [420, 126] on select "Select Alka [PERSON_NAME] Geeta [PERSON_NAME]" at bounding box center [423, 123] width 46 height 9
select select "10051"
click at [400, 119] on select "Select Alka [PERSON_NAME] Geeta [PERSON_NAME]" at bounding box center [423, 123] width 46 height 9
click at [270, 140] on select "Select Alka [PERSON_NAME] Geeta [PERSON_NAME]" at bounding box center [276, 140] width 46 height 9
select select "10014"
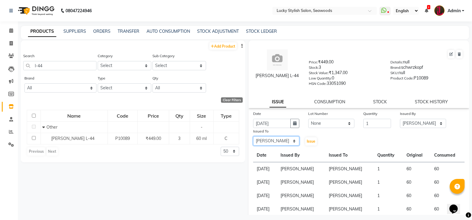
click at [253, 136] on select "Select Alka [PERSON_NAME] Geeta [PERSON_NAME]" at bounding box center [276, 140] width 46 height 9
click at [313, 139] on span "Issue" at bounding box center [310, 141] width 9 height 4
select select
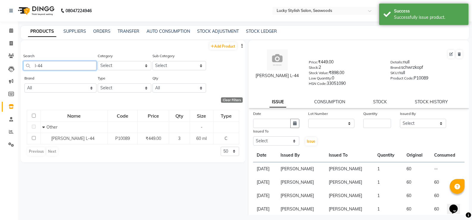
click at [57, 65] on input "l-44" at bounding box center [59, 65] width 73 height 9
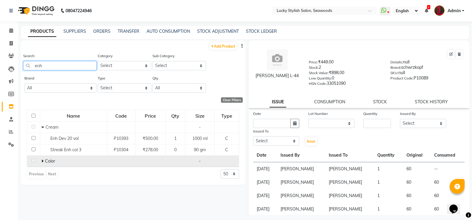
type input "enh"
click at [41, 161] on icon at bounding box center [42, 161] width 2 height 4
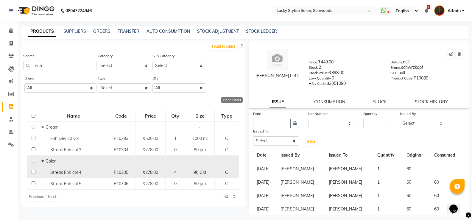
click at [65, 173] on span "Streak Enh col 4" at bounding box center [65, 172] width 31 height 5
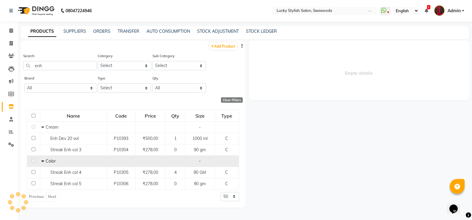
select select
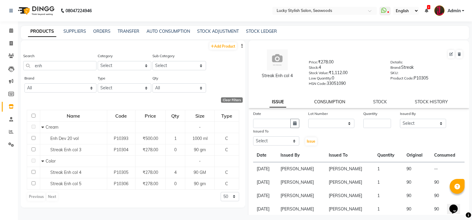
click at [323, 102] on link "CONSUMPTION" at bounding box center [329, 101] width 31 height 5
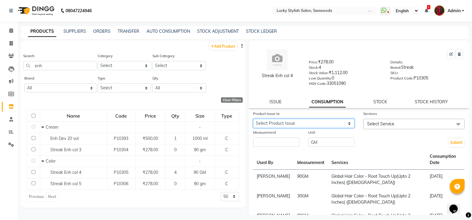
click at [311, 126] on select "Select Product Issue [DATE], Issued to: [PERSON_NAME], Balance: 90" at bounding box center [303, 123] width 101 height 9
select select "1180190"
click at [253, 119] on select "Select Product Issue [DATE], Issued to: [PERSON_NAME], Balance: 90" at bounding box center [303, 123] width 101 height 9
click at [379, 124] on span "Select Service" at bounding box center [380, 123] width 27 height 5
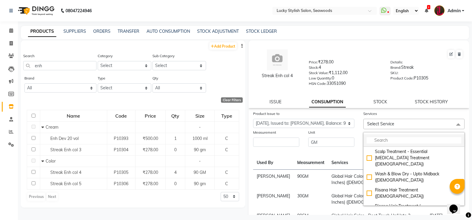
click at [379, 135] on li at bounding box center [413, 140] width 101 height 12
click at [377, 139] on input "multiselect-search" at bounding box center [413, 140] width 95 height 6
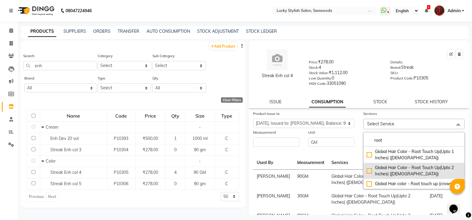
type input "root"
click at [366, 172] on div "Global Hair Color - Root Touch Up(Upto 2 Inches) ([DEMOGRAPHIC_DATA])" at bounding box center [413, 171] width 95 height 12
checkbox input "true"
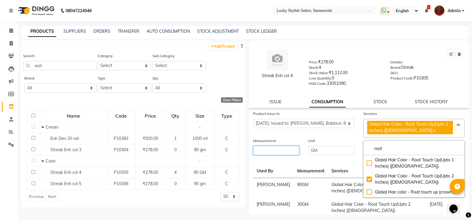
click at [273, 150] on input "number" at bounding box center [276, 150] width 46 height 9
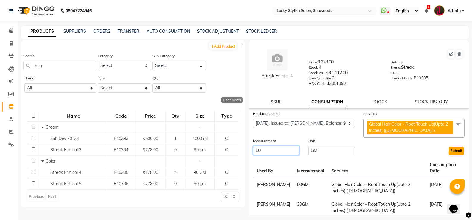
type input "60"
click at [451, 151] on button "Submit" at bounding box center [455, 151] width 15 height 8
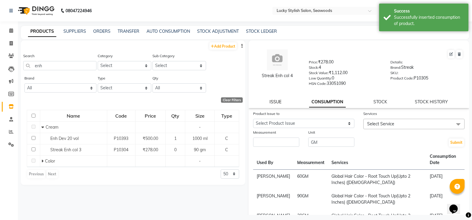
click at [275, 100] on link "ISSUE" at bounding box center [275, 101] width 12 height 5
select select
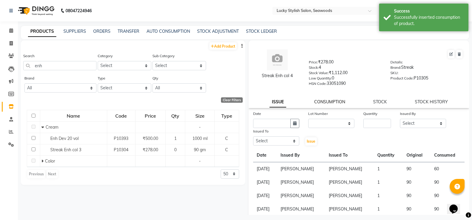
click at [328, 104] on link "CONSUMPTION" at bounding box center [329, 101] width 31 height 5
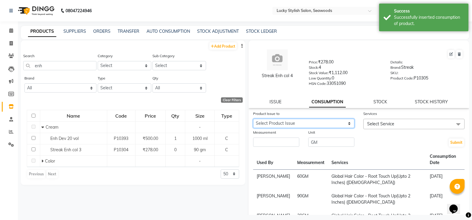
click at [307, 125] on select "Select Product Issue [DATE], Issued to: [PERSON_NAME], Balance: 30" at bounding box center [303, 123] width 101 height 9
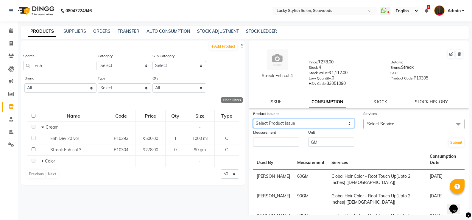
select select "1180190"
click at [253, 119] on select "Select Product Issue [DATE], Issued to: [PERSON_NAME], Balance: 30" at bounding box center [303, 123] width 101 height 9
click at [387, 122] on span "Select Service" at bounding box center [380, 123] width 27 height 5
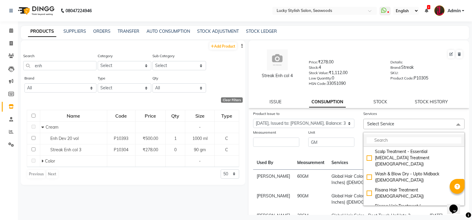
click at [385, 142] on input "multiselect-search" at bounding box center [413, 140] width 95 height 6
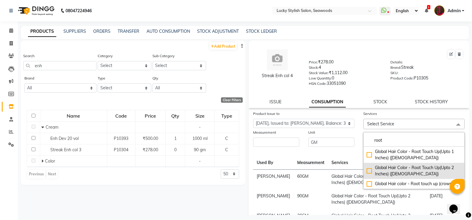
type input "root"
click at [366, 170] on div "Global Hair Color - Root Touch Up(Upto 2 Inches) ([DEMOGRAPHIC_DATA])" at bounding box center [413, 171] width 95 height 12
checkbox input "true"
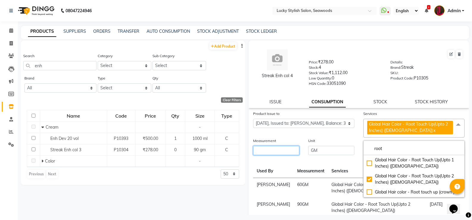
click at [280, 153] on input "number" at bounding box center [276, 150] width 46 height 9
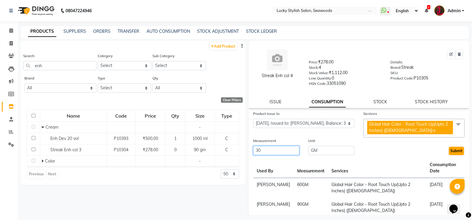
type input "30"
click at [452, 150] on button "Submit" at bounding box center [455, 151] width 15 height 8
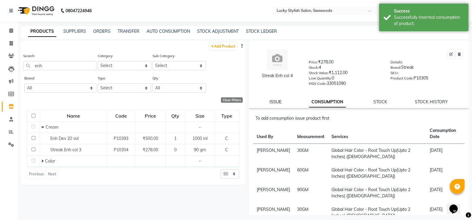
click at [275, 103] on link "ISSUE" at bounding box center [275, 101] width 12 height 5
select select
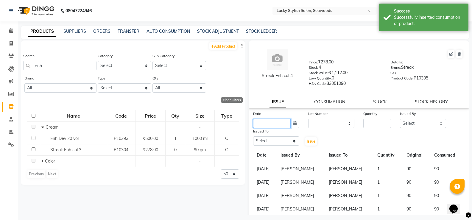
click at [286, 121] on input "text" at bounding box center [271, 123] width 37 height 9
select select "9"
select select "2025"
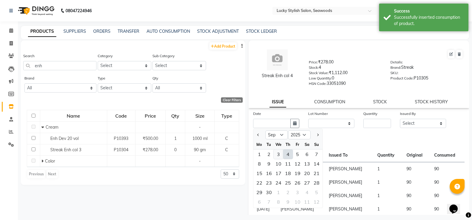
click at [277, 153] on div "3" at bounding box center [278, 154] width 10 height 10
type input "[DATE]"
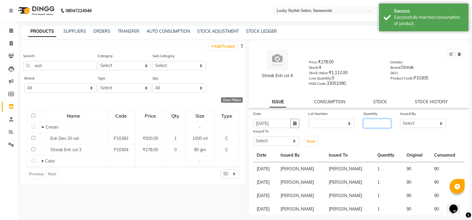
click at [363, 119] on input "number" at bounding box center [377, 123] width 28 height 9
type input "1"
click at [424, 124] on select "Select Alka [PERSON_NAME] Geeta [PERSON_NAME]" at bounding box center [423, 123] width 46 height 9
select select "10051"
click at [400, 119] on select "Select Alka [PERSON_NAME] Geeta [PERSON_NAME]" at bounding box center [423, 123] width 46 height 9
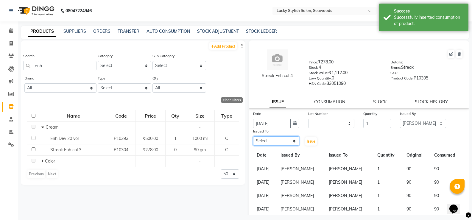
click at [274, 139] on select "Select Alka [PERSON_NAME] Geeta [PERSON_NAME]" at bounding box center [276, 140] width 46 height 9
select select "10014"
click at [253, 136] on select "Select Alka [PERSON_NAME] Geeta [PERSON_NAME]" at bounding box center [276, 140] width 46 height 9
click at [310, 144] on button "Issue" at bounding box center [311, 141] width 12 height 8
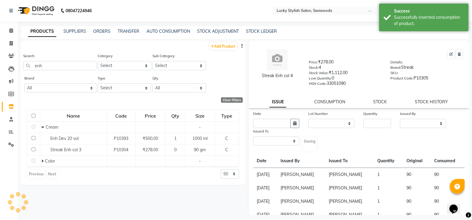
select select
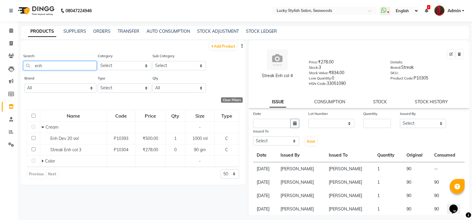
click at [52, 64] on input "enh" at bounding box center [59, 65] width 73 height 9
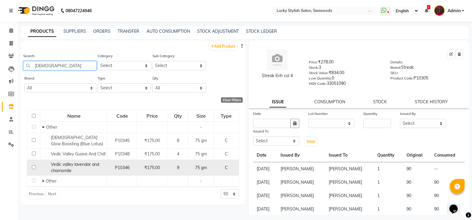
type input "[DEMOGRAPHIC_DATA]"
click at [71, 172] on span "Vedic valley lavendar and chamomile" at bounding box center [75, 168] width 48 height 12
select select
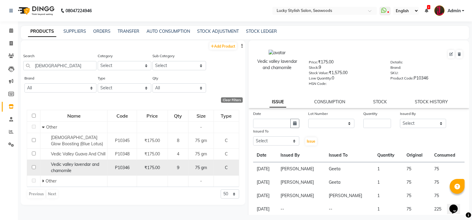
click at [71, 172] on span "Vedic valley lavendar and chamomile" at bounding box center [75, 168] width 48 height 12
click at [33, 169] on input "checkbox" at bounding box center [34, 167] width 4 height 4
checkbox input "true"
click at [327, 104] on link "CONSUMPTION" at bounding box center [329, 101] width 31 height 5
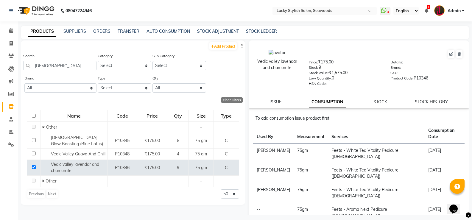
click at [276, 104] on div "ISSUE" at bounding box center [275, 102] width 12 height 6
click at [274, 102] on link "ISSUE" at bounding box center [275, 101] width 12 height 5
select select
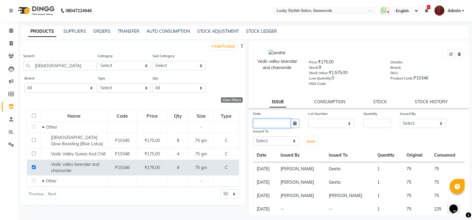
click at [285, 122] on input "text" at bounding box center [271, 123] width 37 height 9
select select "9"
select select "2025"
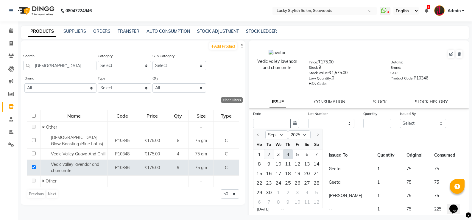
click at [273, 154] on div "2" at bounding box center [269, 154] width 10 height 10
type input "[DATE]"
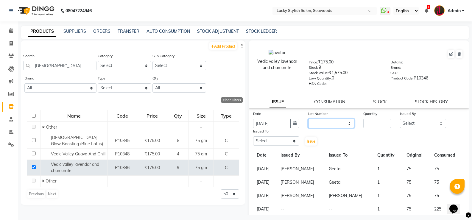
click at [317, 121] on select "None" at bounding box center [331, 123] width 46 height 9
select select "0: null"
click at [308, 119] on select "None" at bounding box center [331, 123] width 46 height 9
click at [369, 123] on input "number" at bounding box center [377, 123] width 28 height 9
type input "1"
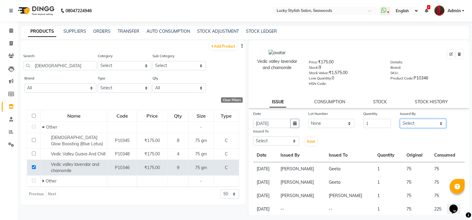
click at [419, 125] on select "Select Alka [PERSON_NAME] Geeta [PERSON_NAME]" at bounding box center [423, 123] width 46 height 9
select select "10051"
click at [400, 119] on select "Select Alka [PERSON_NAME] Geeta [PERSON_NAME]" at bounding box center [423, 123] width 46 height 9
click at [277, 139] on select "Select Alka [PERSON_NAME] Geeta [PERSON_NAME]" at bounding box center [276, 140] width 46 height 9
select select "45461"
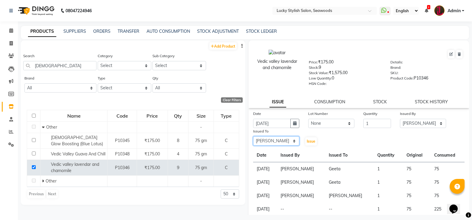
click at [253, 136] on select "Select Alka [PERSON_NAME] Geeta [PERSON_NAME]" at bounding box center [276, 140] width 46 height 9
click at [311, 141] on span "Issue" at bounding box center [310, 141] width 9 height 4
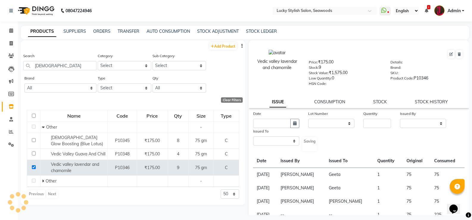
select select
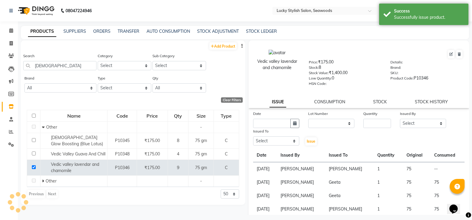
click at [328, 102] on link "CONSUMPTION" at bounding box center [329, 101] width 31 height 5
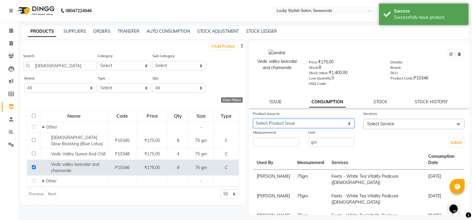
drag, startPoint x: 302, startPoint y: 119, endPoint x: 302, endPoint y: 123, distance: 3.9
click at [302, 119] on select "Select Product Issue [DATE], Issued to: [PERSON_NAME] , Balance: 75" at bounding box center [303, 123] width 101 height 9
select select "1203920"
click at [253, 119] on select "Select Product Issue [DATE], Issued to: [PERSON_NAME] , Balance: 75" at bounding box center [303, 123] width 101 height 9
click at [375, 120] on span "Select Service" at bounding box center [413, 124] width 101 height 10
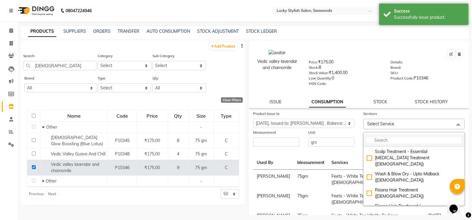
click at [376, 142] on input "multiselect-search" at bounding box center [413, 140] width 95 height 6
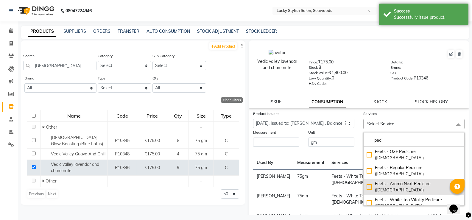
type input "pedi"
click at [369, 181] on div "Feets - Aroma Next Pedicure ([DEMOGRAPHIC_DATA])" at bounding box center [413, 187] width 95 height 12
checkbox input "true"
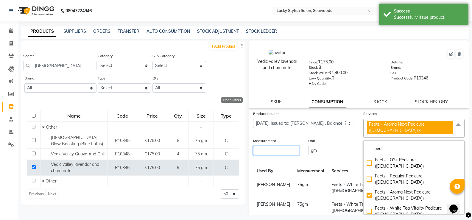
click at [269, 146] on input "number" at bounding box center [276, 150] width 46 height 9
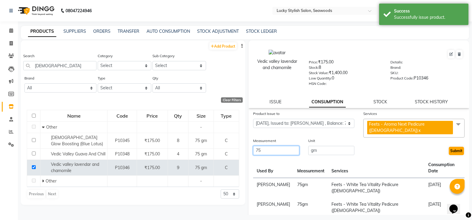
type input "75"
click at [452, 147] on button "Submit" at bounding box center [455, 151] width 15 height 8
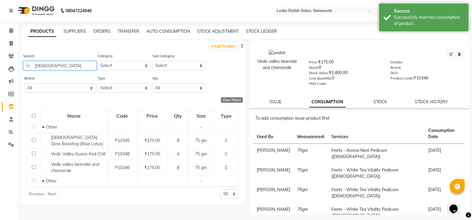
click at [42, 67] on input "[DEMOGRAPHIC_DATA]" at bounding box center [59, 65] width 73 height 9
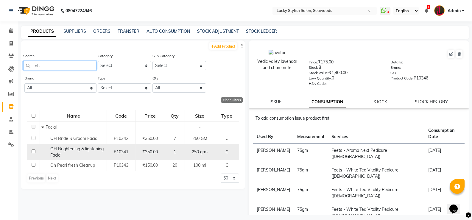
type input "oh"
click at [82, 153] on div "OH Brightening & lightening Facial" at bounding box center [73, 152] width 64 height 12
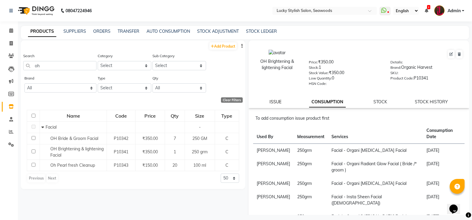
click at [275, 100] on link "ISSUE" at bounding box center [275, 101] width 12 height 5
select select
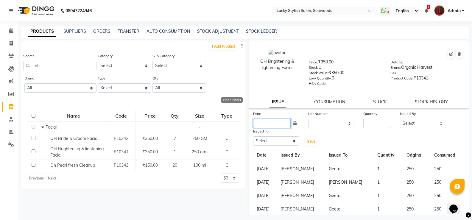
click at [283, 122] on input "text" at bounding box center [271, 123] width 37 height 9
select select "9"
select select "2025"
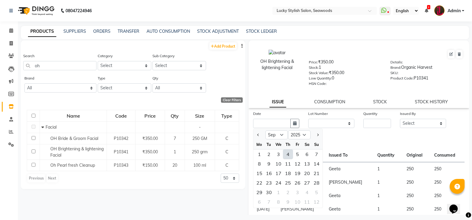
click at [261, 154] on div "1" at bounding box center [259, 154] width 10 height 10
type input "[DATE]"
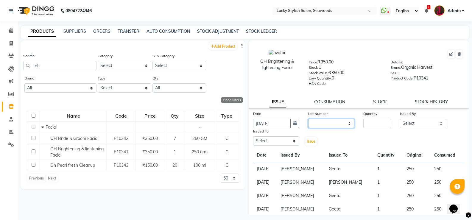
click at [320, 127] on select "None" at bounding box center [331, 123] width 46 height 9
select select "0: null"
click at [308, 119] on select "None" at bounding box center [331, 123] width 46 height 9
click at [370, 123] on input "number" at bounding box center [377, 123] width 28 height 9
type input "1"
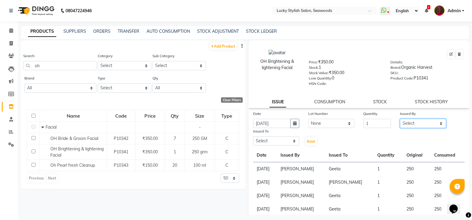
click at [422, 119] on select "Select Alka [PERSON_NAME] Geeta [PERSON_NAME]" at bounding box center [423, 123] width 46 height 9
select select "10051"
click at [400, 119] on select "Select Alka [PERSON_NAME] Geeta [PERSON_NAME]" at bounding box center [423, 123] width 46 height 9
click at [264, 138] on select "Select Alka [PERSON_NAME] Geeta [PERSON_NAME]" at bounding box center [276, 140] width 46 height 9
select select "45461"
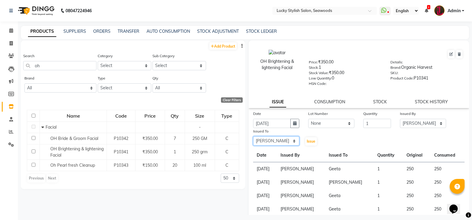
click at [253, 136] on select "Select Alka [PERSON_NAME] Geeta [PERSON_NAME]" at bounding box center [276, 140] width 46 height 9
click at [306, 138] on button "Issue" at bounding box center [311, 141] width 12 height 8
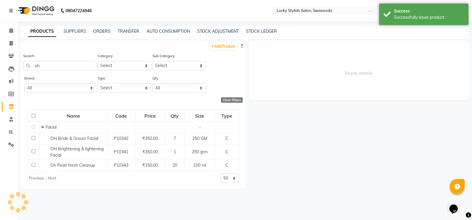
select select
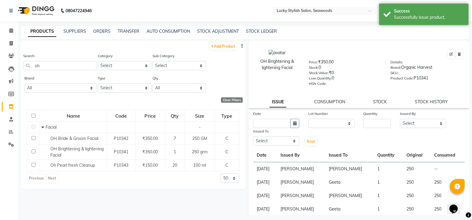
click at [333, 101] on link "CONSUMPTION" at bounding box center [329, 101] width 31 height 5
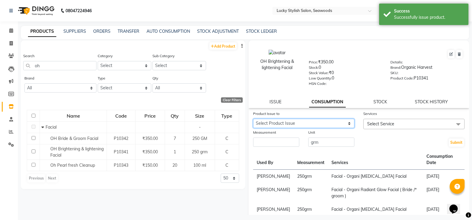
drag, startPoint x: 276, startPoint y: 122, endPoint x: 277, endPoint y: 126, distance: 3.5
click at [276, 122] on select "Select Product Issue [DATE], Issued to: [PERSON_NAME] , Balance: 250" at bounding box center [303, 123] width 101 height 9
select select "1203922"
click at [253, 119] on select "Select Product Issue [DATE], Issued to: [PERSON_NAME] , Balance: 250" at bounding box center [303, 123] width 101 height 9
click at [390, 129] on span "Select Service" at bounding box center [413, 124] width 101 height 10
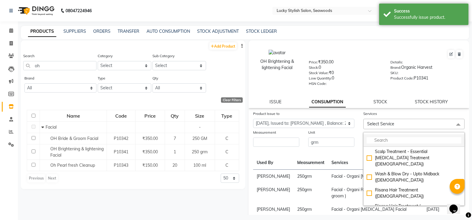
click at [385, 138] on input "multiselect-search" at bounding box center [413, 140] width 95 height 6
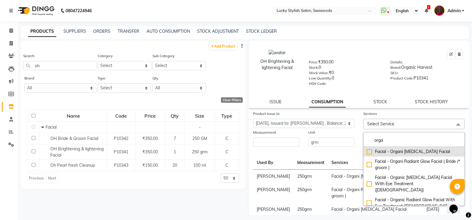
type input "orga"
click at [366, 151] on div "Facial - Organi [MEDICAL_DATA] Facial" at bounding box center [413, 151] width 95 height 6
checkbox input "true"
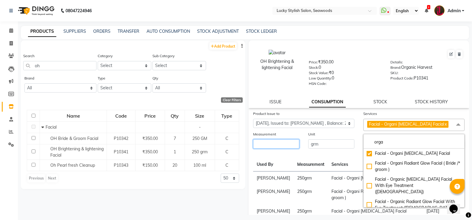
click at [289, 143] on input "number" at bounding box center [276, 143] width 46 height 9
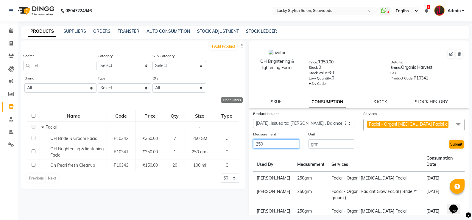
type input "250"
click at [448, 142] on button "Submit" at bounding box center [455, 144] width 15 height 8
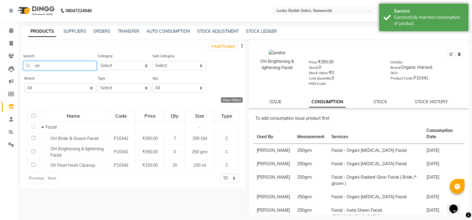
click at [38, 62] on input "oh" at bounding box center [59, 65] width 73 height 9
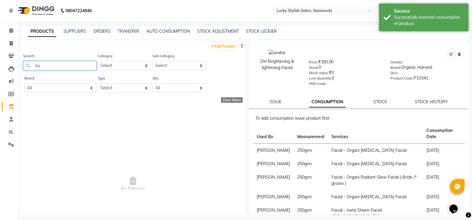
type input "A"
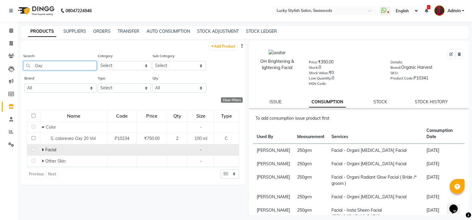
type input "Oxy"
click at [42, 150] on icon at bounding box center [43, 150] width 2 height 4
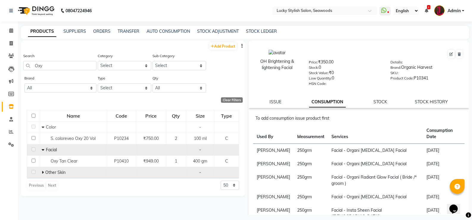
click at [43, 171] on icon at bounding box center [43, 172] width 2 height 4
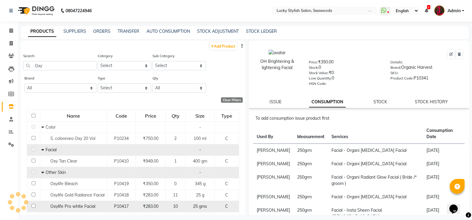
click at [72, 209] on span "Oxylife Pro white Facial" at bounding box center [72, 205] width 45 height 5
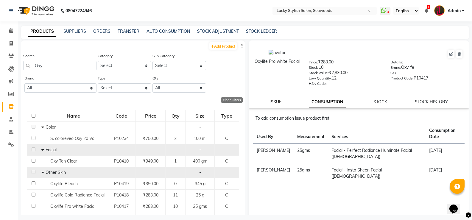
click at [271, 102] on link "ISSUE" at bounding box center [275, 101] width 12 height 5
select select
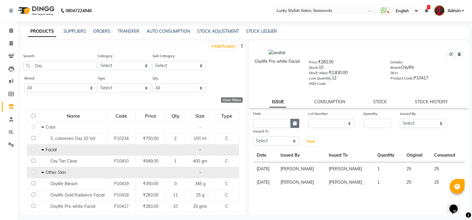
click at [293, 124] on icon "button" at bounding box center [295, 123] width 4 height 4
select select "9"
select select "2025"
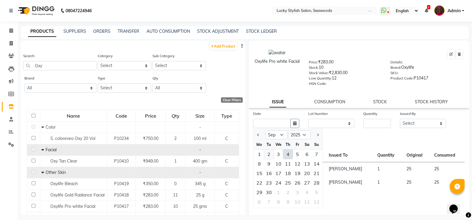
click at [271, 153] on div "2" at bounding box center [269, 154] width 10 height 10
type input "[DATE]"
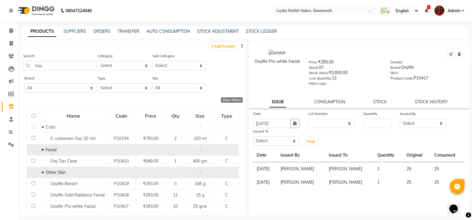
click at [322, 128] on div "Date [DATE] Lot Number None Quantity Issued By Select [PERSON_NAME] [PERSON_NAM…" at bounding box center [358, 128] width 220 height 36
drag, startPoint x: 323, startPoint y: 124, endPoint x: 323, endPoint y: 127, distance: 3.3
click at [323, 124] on select "None" at bounding box center [331, 123] width 46 height 9
select select "0: null"
click at [308, 119] on select "None" at bounding box center [331, 123] width 46 height 9
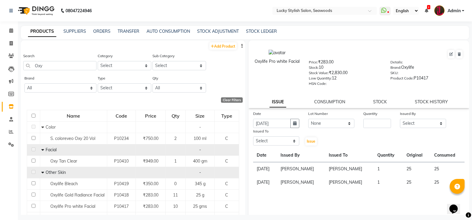
click at [383, 118] on div "Quantity" at bounding box center [377, 114] width 28 height 8
click at [378, 125] on input "number" at bounding box center [377, 123] width 28 height 9
type input "1"
select select "87853"
select select "45461"
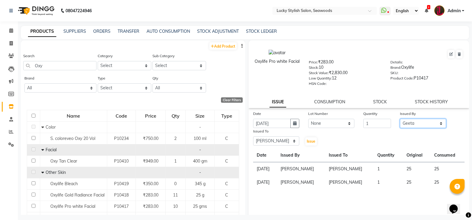
select select "10051"
select select "45461"
click at [305, 137] on button "Issue" at bounding box center [311, 141] width 12 height 8
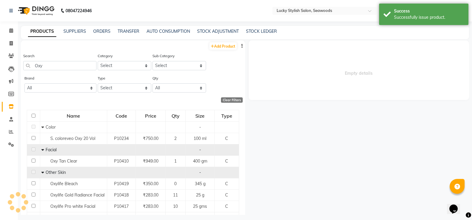
select select
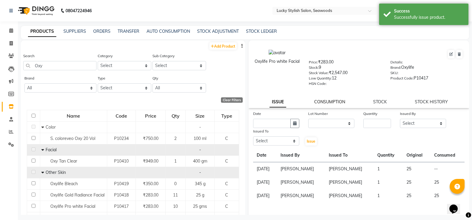
click at [328, 99] on link "CONSUMPTION" at bounding box center [329, 101] width 31 height 5
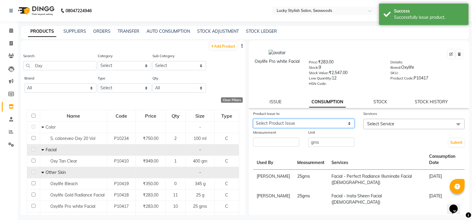
click at [274, 126] on select "Select Product Issue [DATE], Issued to: [PERSON_NAME] , Balance: 25" at bounding box center [303, 123] width 101 height 9
select select "1203925"
click at [253, 119] on select "Select Product Issue [DATE], Issued to: [PERSON_NAME] , Balance: 25" at bounding box center [303, 123] width 101 height 9
click at [379, 124] on span "Select Service" at bounding box center [380, 123] width 27 height 5
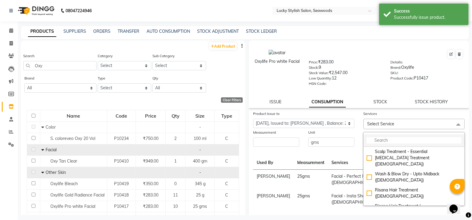
click at [379, 138] on input "multiselect-search" at bounding box center [413, 140] width 95 height 6
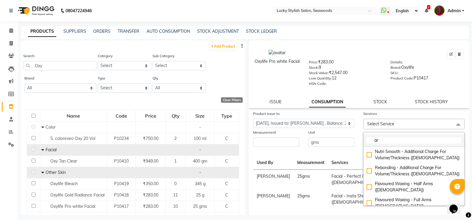
type input "a"
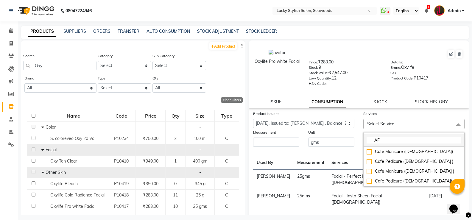
type input "A"
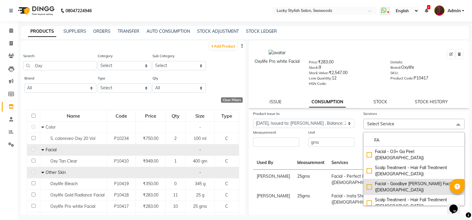
type input "FA"
click at [369, 181] on div "Facial - Goodbye [PERSON_NAME] Facial ([DEMOGRAPHIC_DATA])" at bounding box center [413, 187] width 95 height 12
checkbox input "true"
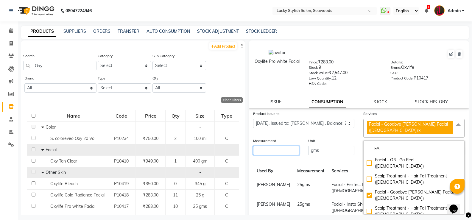
click at [270, 146] on input "number" at bounding box center [276, 150] width 46 height 9
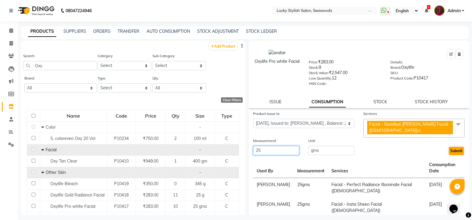
type input "25"
click at [450, 147] on button "Submit" at bounding box center [455, 151] width 15 height 8
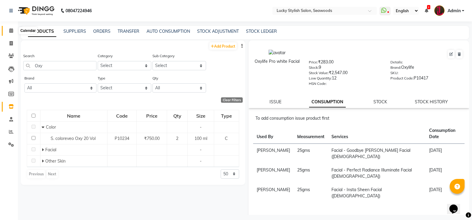
click at [12, 29] on icon at bounding box center [11, 30] width 4 height 4
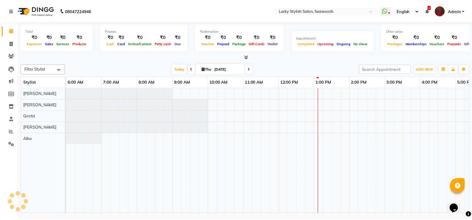
scroll to position [0, 201]
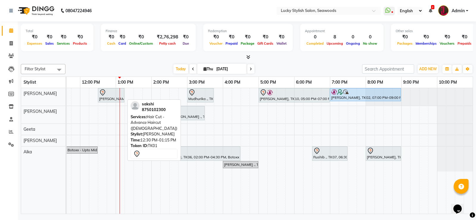
click at [106, 97] on div "[PERSON_NAME], TK01, 12:30 PM-01:15 PM, Hair Cut - Advance Haircut ([DEMOGRAPHI…" at bounding box center [110, 95] width 25 height 12
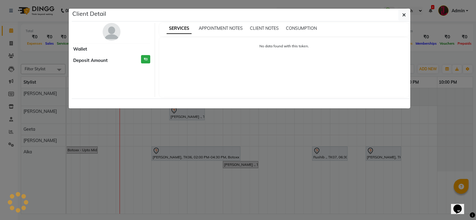
select select "7"
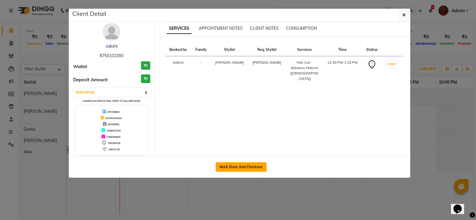
click at [243, 166] on button "Mark Done And Checkout" at bounding box center [241, 167] width 51 height 10
select select "675"
select select "service"
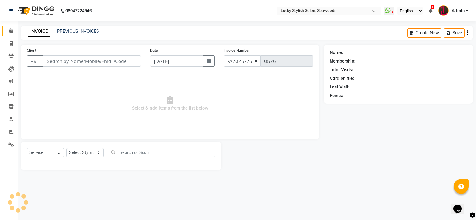
type input "8750102300"
select select "10014"
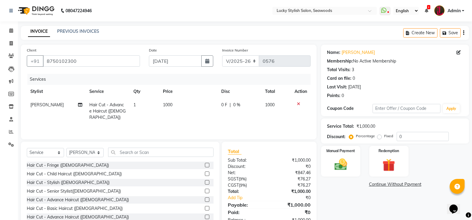
click at [167, 103] on span "1000" at bounding box center [168, 104] width 10 height 5
select select "10014"
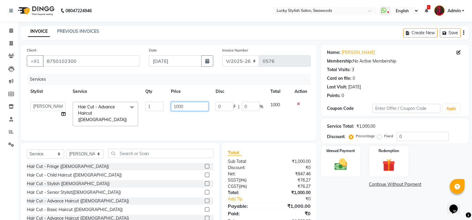
click at [182, 105] on input "1000" at bounding box center [189, 106] width 37 height 9
type input "1100"
click at [239, 98] on th "Disc" at bounding box center [239, 91] width 55 height 13
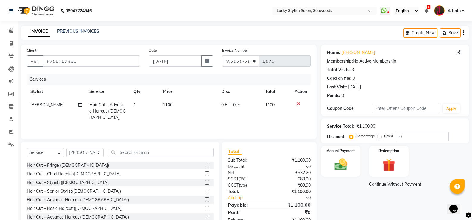
click at [246, 104] on div "0 F | 0 %" at bounding box center [239, 105] width 37 height 6
select select "10014"
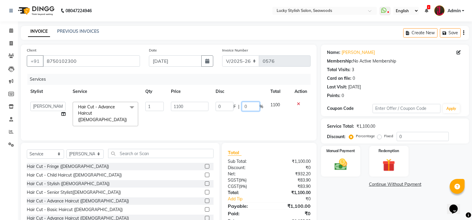
click at [246, 108] on input "0" at bounding box center [251, 106] width 18 height 9
type input "30"
click at [262, 122] on div "Services Stylist Service Qty Price Disc Total Action Alka [PERSON_NAME] Geeta […" at bounding box center [169, 104] width 284 height 61
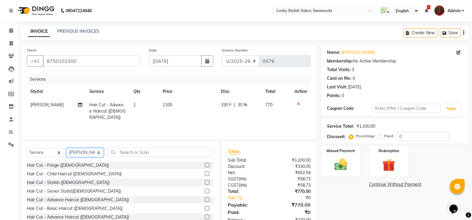
click at [82, 150] on select "Select Stylist Alka [PERSON_NAME] Geeta [PERSON_NAME]" at bounding box center [84, 152] width 37 height 9
select select "45461"
click at [66, 148] on select "Select Stylist Alka [PERSON_NAME] Geeta [PERSON_NAME]" at bounding box center [84, 152] width 37 height 9
click at [135, 154] on input "text" at bounding box center [160, 152] width 105 height 9
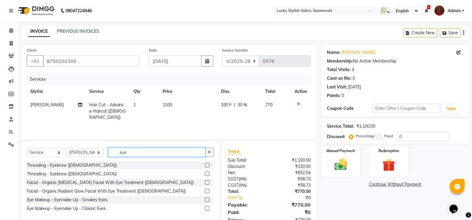
type input "eye"
click at [208, 163] on label at bounding box center [207, 165] width 4 height 4
click at [208, 163] on input "checkbox" at bounding box center [207, 165] width 4 height 4
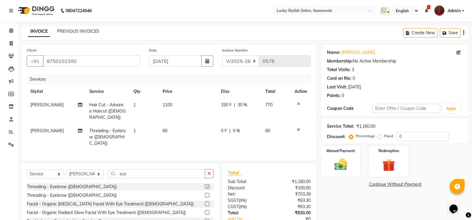
checkbox input "false"
click at [143, 169] on input "eye" at bounding box center [156, 173] width 97 height 9
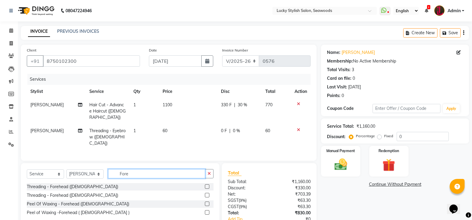
type input "Fore"
click at [207, 184] on label at bounding box center [207, 186] width 4 height 4
click at [207, 185] on input "checkbox" at bounding box center [207, 187] width 4 height 4
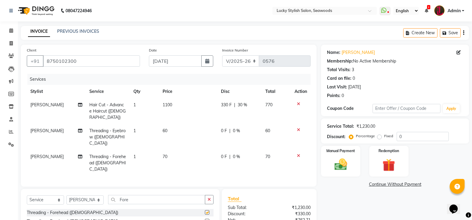
checkbox input "false"
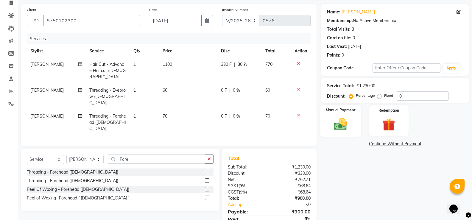
scroll to position [51, 0]
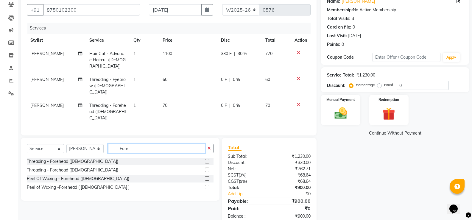
click at [134, 144] on input "Fore" at bounding box center [156, 148] width 97 height 9
type input "upper"
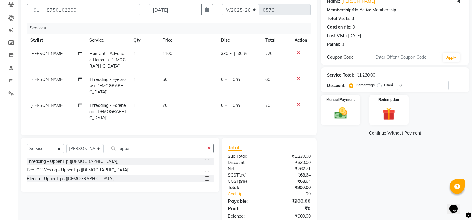
click at [207, 167] on label at bounding box center [207, 169] width 4 height 4
click at [207, 168] on input "checkbox" at bounding box center [207, 170] width 4 height 4
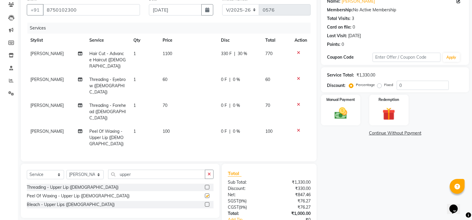
checkbox input "false"
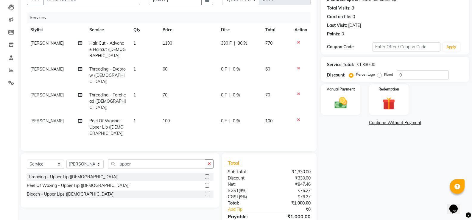
scroll to position [71, 0]
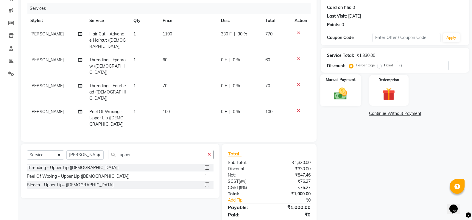
click at [348, 94] on img at bounding box center [340, 93] width 21 height 15
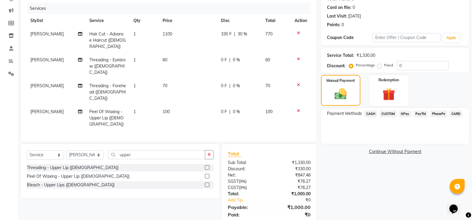
click at [459, 114] on span "CARD" at bounding box center [455, 113] width 13 height 7
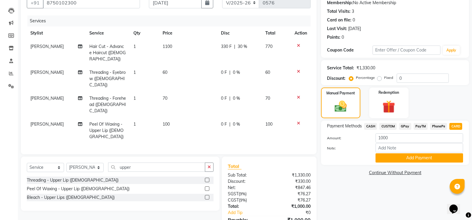
scroll to position [59, 0]
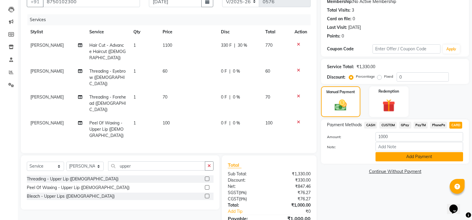
click at [391, 155] on button "Add Payment" at bounding box center [418, 156] width 87 height 9
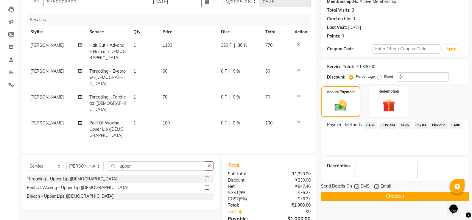
click at [395, 198] on button "Checkout" at bounding box center [395, 196] width 148 height 9
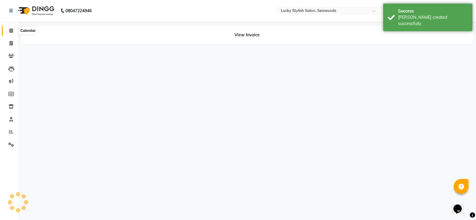
click at [11, 32] on icon at bounding box center [11, 30] width 4 height 4
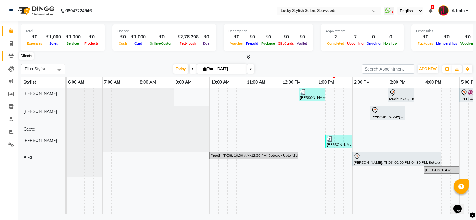
click at [15, 56] on span at bounding box center [11, 56] width 10 height 7
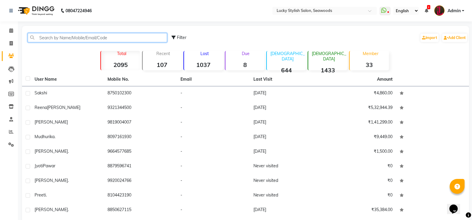
click at [68, 35] on input "text" at bounding box center [97, 37] width 139 height 9
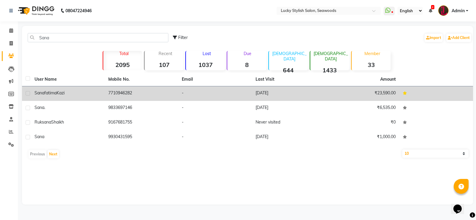
click at [162, 89] on td "7710946282" at bounding box center [142, 93] width 74 height 15
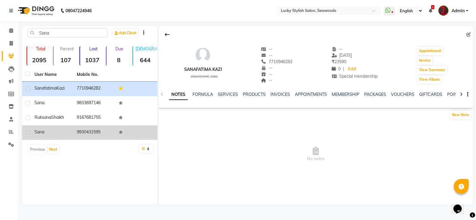
click at [87, 128] on td "9930431595" at bounding box center [94, 132] width 42 height 15
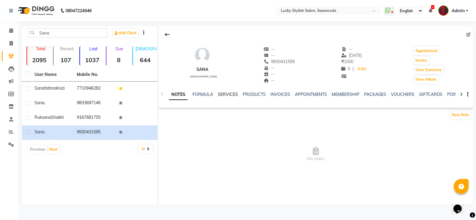
click at [224, 95] on link "SERVICES" at bounding box center [228, 94] width 20 height 5
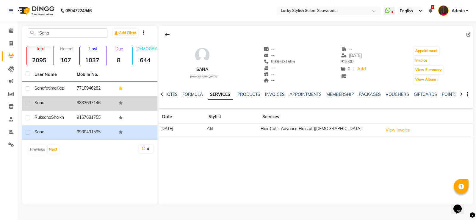
click at [85, 101] on td "9833697146" at bounding box center [94, 103] width 42 height 15
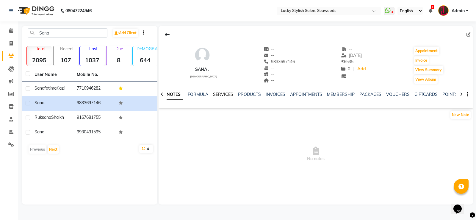
click at [222, 95] on link "SERVICES" at bounding box center [223, 94] width 20 height 5
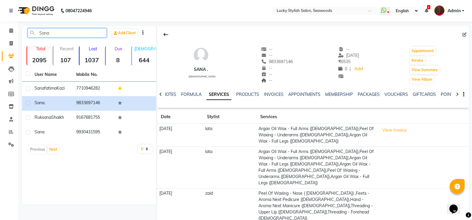
click at [56, 31] on input "Sana" at bounding box center [67, 32] width 79 height 9
type input "\"
click at [97, 33] on input "\" at bounding box center [67, 32] width 79 height 9
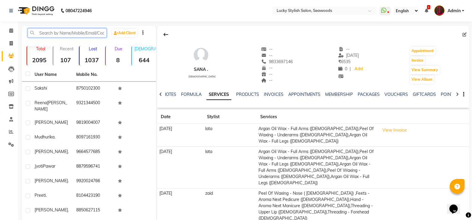
click at [86, 36] on input "text" at bounding box center [67, 32] width 79 height 9
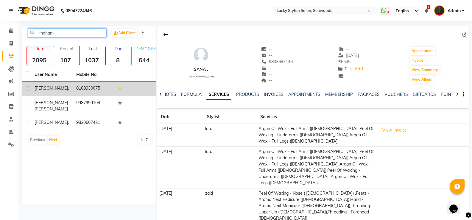
type input "moham"
click at [104, 85] on td "8108930075" at bounding box center [94, 89] width 42 height 15
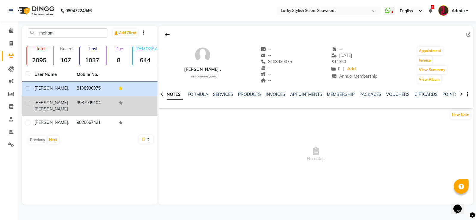
click at [74, 105] on td "9987999104" at bounding box center [94, 106] width 42 height 20
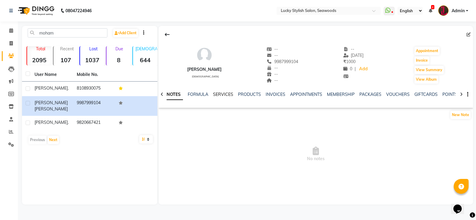
click at [220, 95] on link "SERVICES" at bounding box center [223, 94] width 20 height 5
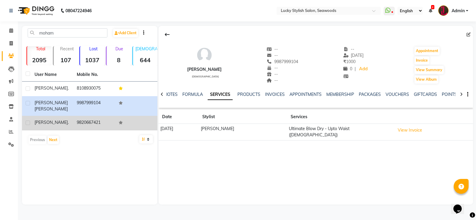
click at [58, 119] on td "[PERSON_NAME] ." at bounding box center [52, 123] width 42 height 15
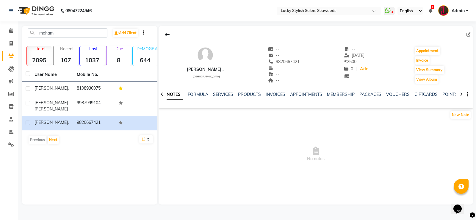
click at [219, 91] on div "NOTES FORMULA SERVICES PRODUCTS INVOICES APPOINTMENTS MEMBERSHIP PACKAGES VOUCH…" at bounding box center [316, 94] width 314 height 21
click at [227, 95] on link "SERVICES" at bounding box center [223, 94] width 20 height 5
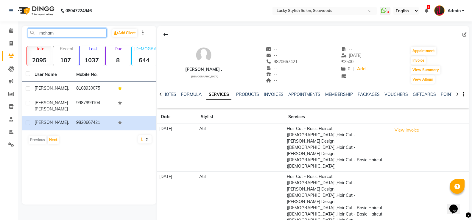
click at [54, 36] on input "moham" at bounding box center [67, 32] width 79 height 9
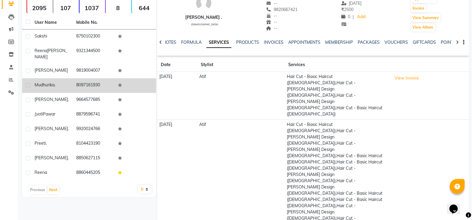
scroll to position [65, 0]
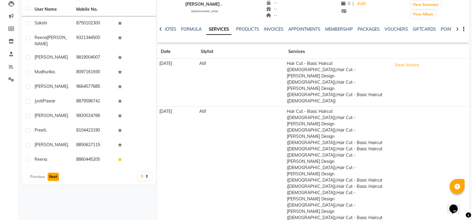
click at [54, 173] on button "Next" at bounding box center [53, 177] width 11 height 8
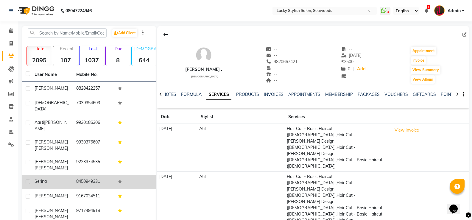
scroll to position [30, 0]
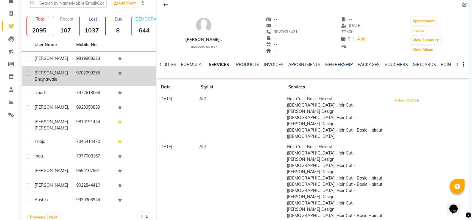
click at [71, 81] on td "[PERSON_NAME]" at bounding box center [52, 76] width 42 height 20
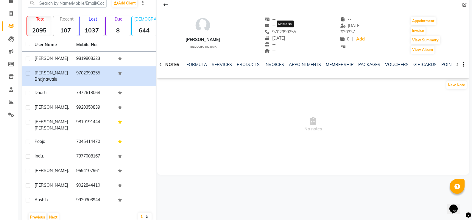
click at [281, 32] on span "9702999255" at bounding box center [280, 31] width 32 height 5
copy span "9702999255"
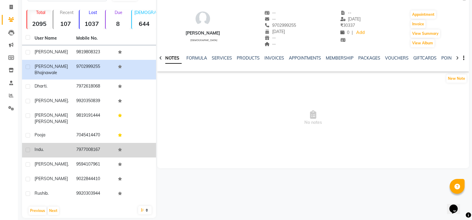
scroll to position [38, 0]
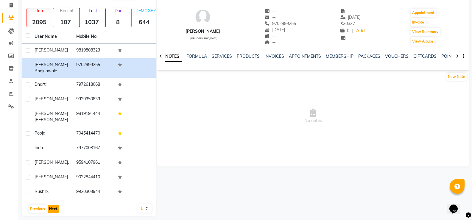
click at [49, 205] on button "Next" at bounding box center [53, 209] width 11 height 8
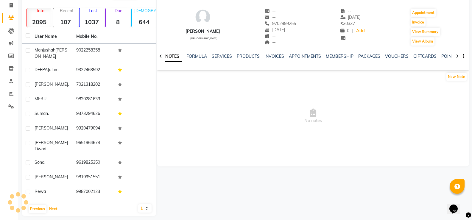
scroll to position [33, 0]
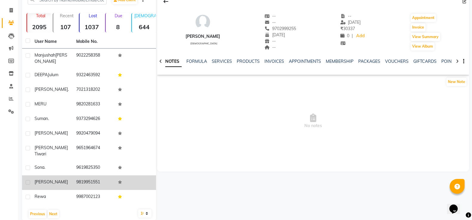
click at [74, 175] on td "9819951551" at bounding box center [94, 182] width 42 height 15
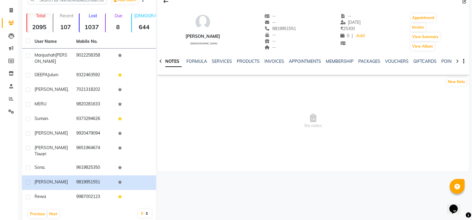
click at [49, 209] on div "Previous Next" at bounding box center [88, 214] width 129 height 10
click at [52, 209] on div "Previous Next" at bounding box center [88, 214] width 129 height 10
click at [52, 210] on button "Next" at bounding box center [53, 214] width 11 height 8
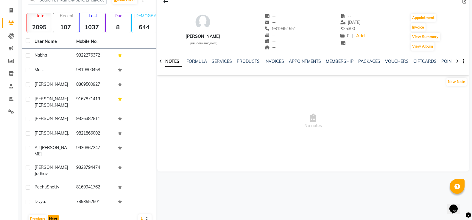
click at [52, 215] on button "Next" at bounding box center [53, 219] width 11 height 8
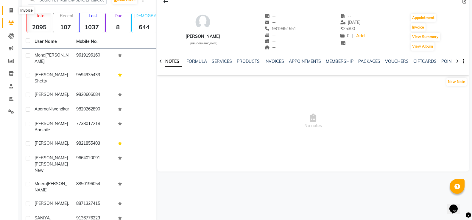
click at [14, 13] on span at bounding box center [11, 10] width 10 height 7
select select "service"
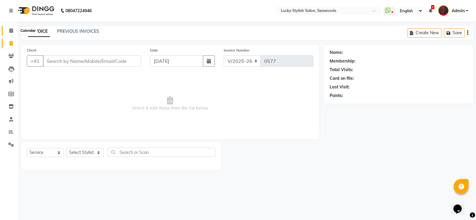
click at [12, 30] on icon at bounding box center [11, 30] width 4 height 4
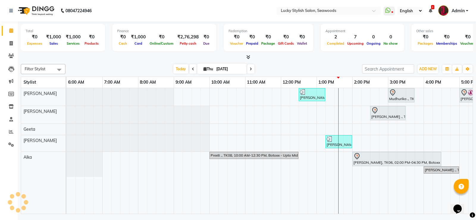
scroll to position [0, 201]
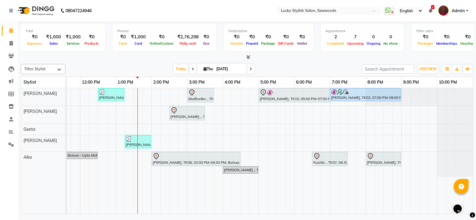
click at [251, 71] on span at bounding box center [250, 68] width 7 height 9
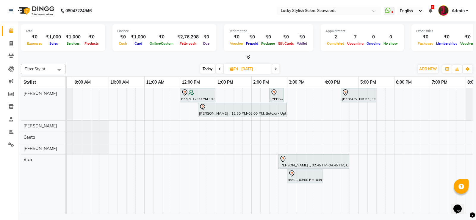
scroll to position [0, 101]
click at [13, 52] on link "Clients" at bounding box center [9, 56] width 14 height 10
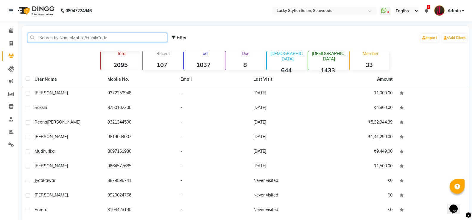
click at [68, 34] on input "text" at bounding box center [97, 37] width 139 height 9
paste input "[PHONE_NUMBER]"
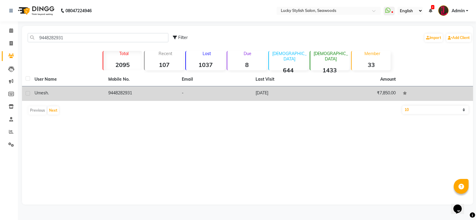
click at [274, 90] on td "[DATE]" at bounding box center [289, 93] width 74 height 15
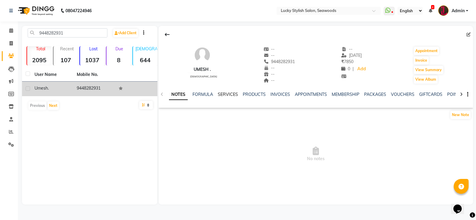
click at [230, 94] on link "SERVICES" at bounding box center [228, 94] width 20 height 5
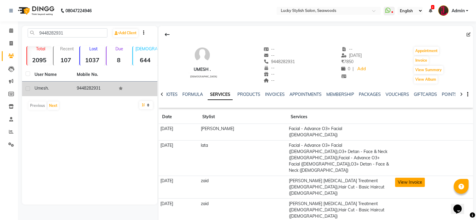
click at [396, 178] on button "View Invoice" at bounding box center [410, 182] width 30 height 9
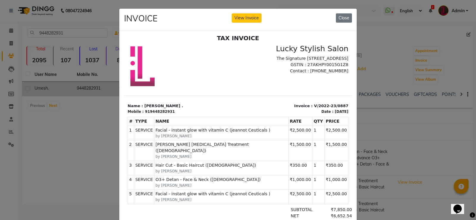
scroll to position [5, 0]
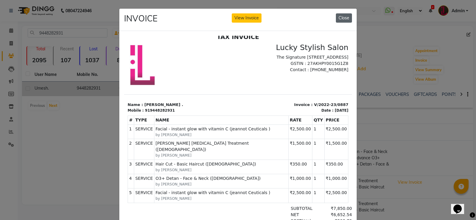
click at [342, 15] on button "Close" at bounding box center [344, 17] width 16 height 9
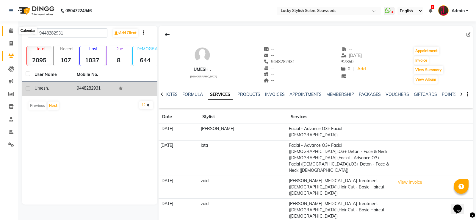
click at [15, 31] on span at bounding box center [11, 30] width 10 height 7
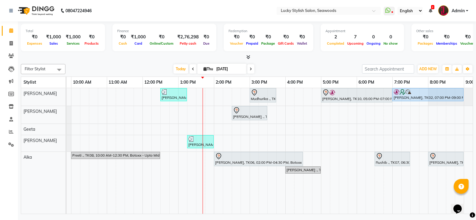
scroll to position [0, 123]
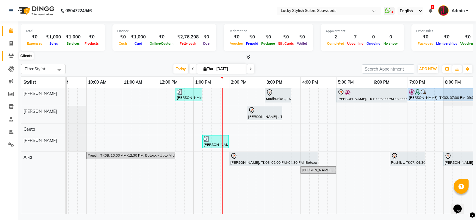
click at [12, 54] on icon at bounding box center [11, 56] width 6 height 4
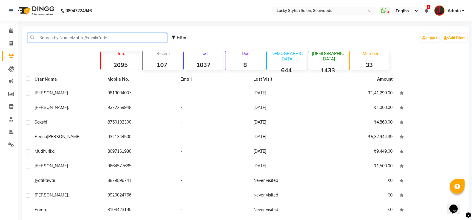
click at [56, 40] on input "text" at bounding box center [97, 37] width 139 height 9
paste input "[PHONE_NUMBER]"
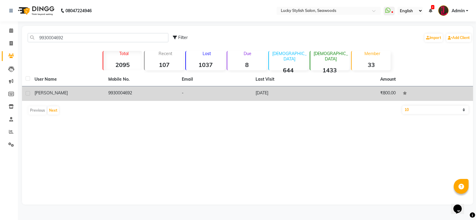
click at [135, 94] on td "9930004692" at bounding box center [142, 93] width 74 height 15
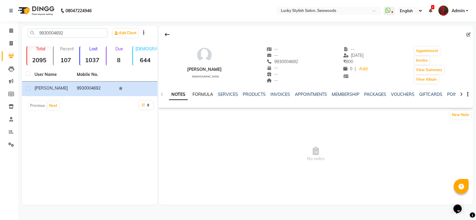
click at [198, 96] on link "FORMULA" at bounding box center [202, 94] width 21 height 5
click at [223, 95] on link "SERVICES" at bounding box center [227, 94] width 20 height 5
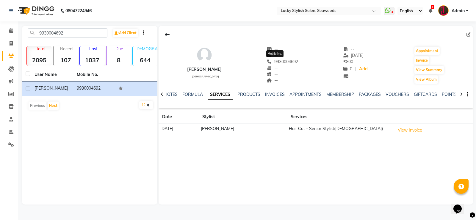
click at [278, 61] on span "9930004692" at bounding box center [283, 61] width 32 height 5
copy span "9930004692"
click at [165, 36] on icon at bounding box center [167, 34] width 5 height 5
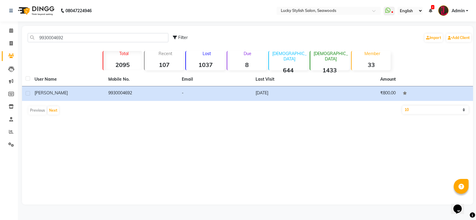
click at [11, 52] on link "Clients" at bounding box center [9, 56] width 14 height 10
click at [11, 56] on icon at bounding box center [11, 56] width 6 height 4
click at [9, 32] on icon at bounding box center [11, 30] width 4 height 4
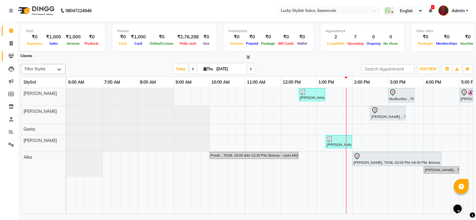
click at [13, 54] on icon at bounding box center [11, 56] width 6 height 4
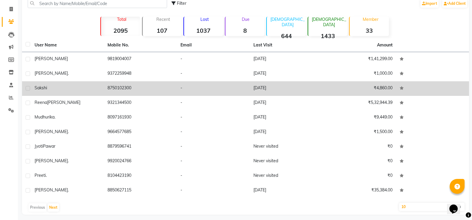
scroll to position [38, 0]
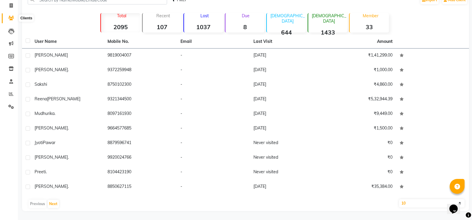
click at [9, 21] on span at bounding box center [11, 18] width 10 height 7
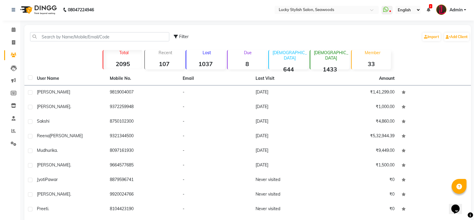
scroll to position [0, 0]
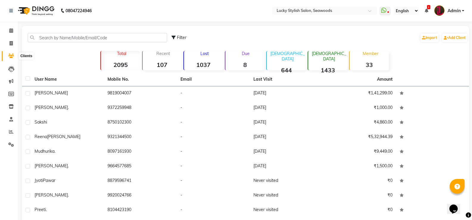
click at [11, 54] on icon at bounding box center [11, 56] width 6 height 4
click at [12, 41] on icon at bounding box center [11, 43] width 3 height 4
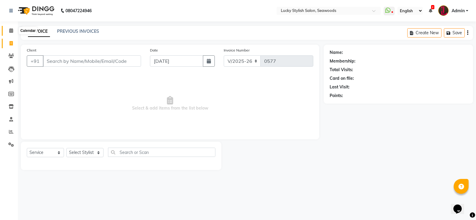
click at [12, 29] on icon at bounding box center [11, 30] width 4 height 4
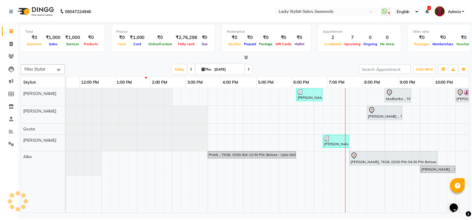
scroll to position [0, 201]
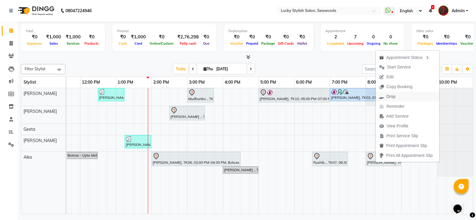
click at [390, 98] on span "Drop" at bounding box center [390, 96] width 9 height 6
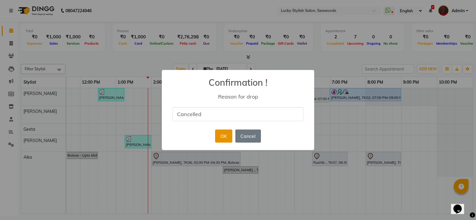
click at [221, 138] on button "OK" at bounding box center [223, 135] width 17 height 13
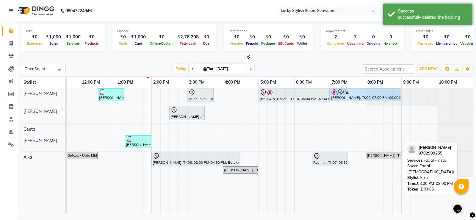
click at [392, 153] on div "[PERSON_NAME], TK05, 08:00 PM-09:00 PM, Facial - Insta Sheen Facial ([DEMOGRAPH…" at bounding box center [383, 155] width 34 height 5
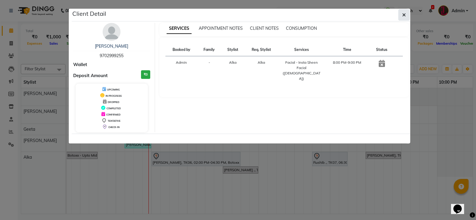
click at [403, 17] on icon "button" at bounding box center [404, 14] width 4 height 5
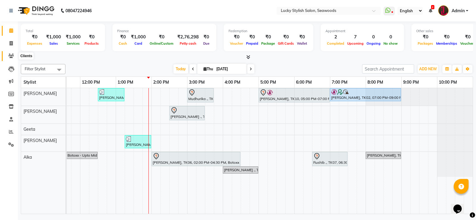
click at [11, 57] on icon at bounding box center [11, 56] width 6 height 4
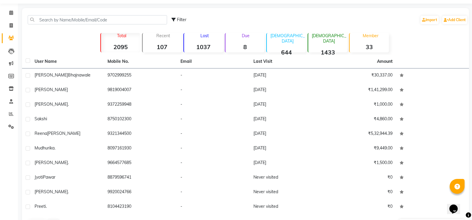
scroll to position [38, 0]
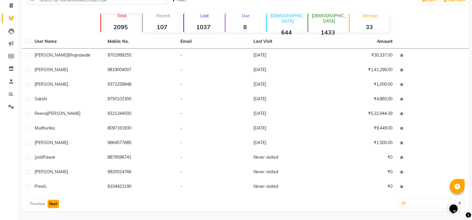
click at [51, 204] on button "Next" at bounding box center [53, 204] width 11 height 8
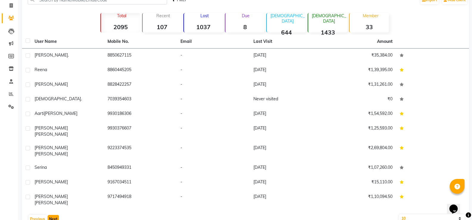
click at [54, 215] on button "Next" at bounding box center [53, 219] width 11 height 8
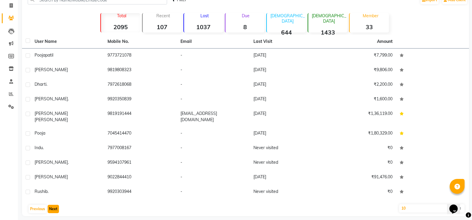
click at [49, 205] on button "Next" at bounding box center [53, 209] width 11 height 8
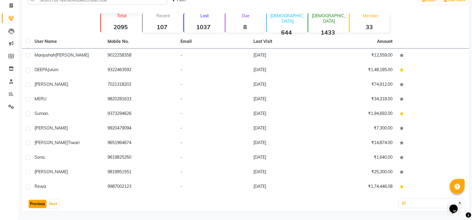
click at [38, 203] on button "Previous" at bounding box center [38, 204] width 18 height 8
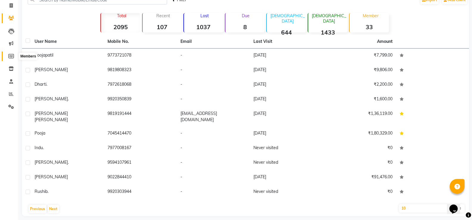
click at [12, 59] on span at bounding box center [11, 56] width 10 height 7
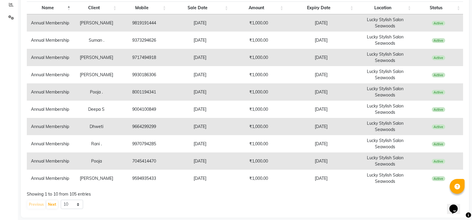
scroll to position [134, 0]
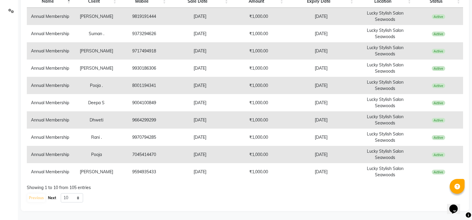
click at [49, 196] on button "Next" at bounding box center [51, 198] width 11 height 8
click at [54, 196] on button "Next" at bounding box center [51, 198] width 11 height 8
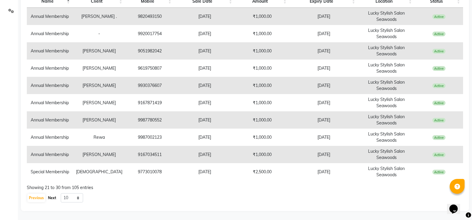
click at [51, 199] on button "Next" at bounding box center [51, 198] width 11 height 8
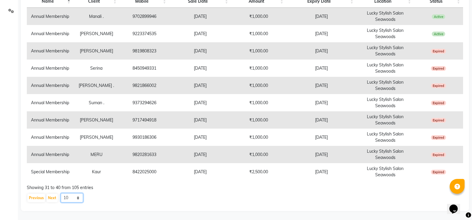
click at [73, 197] on select "10 20 50 100" at bounding box center [72, 197] width 22 height 9
click at [61, 193] on select "10 20 50 100" at bounding box center [72, 197] width 22 height 9
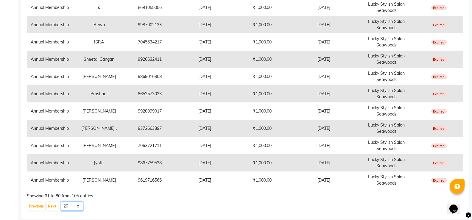
scroll to position [306, 0]
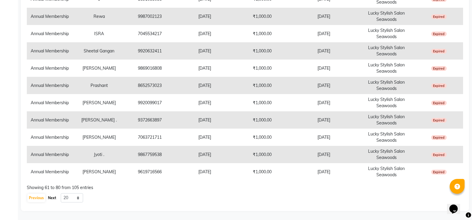
click at [48, 197] on button "Next" at bounding box center [51, 198] width 11 height 8
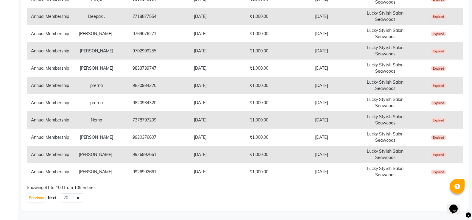
click at [52, 195] on button "Next" at bounding box center [51, 198] width 11 height 8
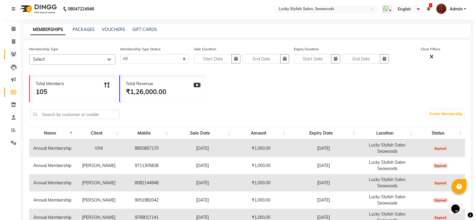
scroll to position [0, 0]
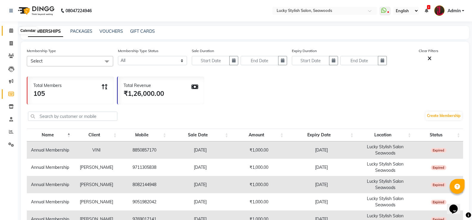
click at [10, 31] on icon at bounding box center [11, 30] width 4 height 4
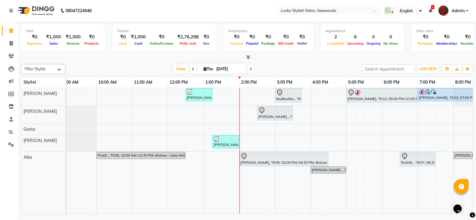
scroll to position [0, 118]
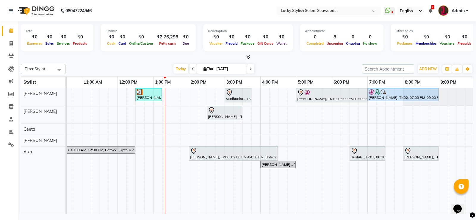
scroll to position [0, 165]
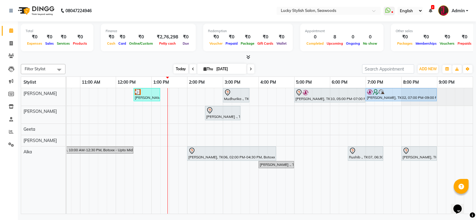
click at [176, 71] on span "Today" at bounding box center [180, 68] width 15 height 9
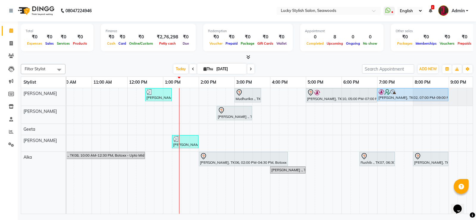
scroll to position [0, 201]
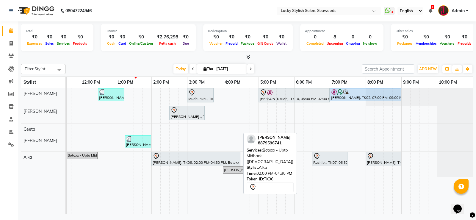
click at [189, 162] on div "[PERSON_NAME], TK06, 02:00 PM-04:30 PM, Botoxx - Upto Midback ([DEMOGRAPHIC_DAT…" at bounding box center [196, 159] width 88 height 12
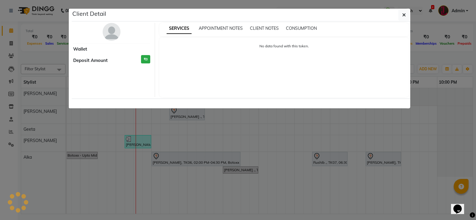
select select "7"
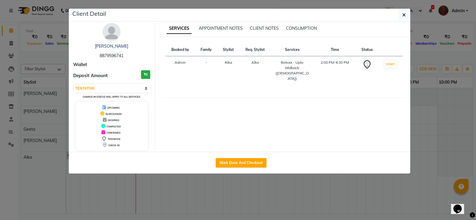
click at [112, 55] on span "8879596741" at bounding box center [112, 55] width 24 height 5
copy span "8879596741"
click at [405, 10] on button "button" at bounding box center [403, 14] width 11 height 11
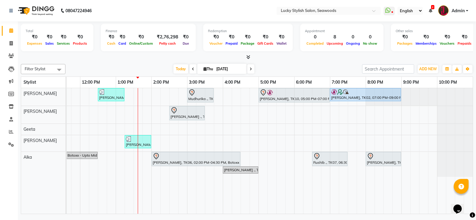
click at [252, 69] on span at bounding box center [250, 68] width 7 height 9
type input "[DATE]"
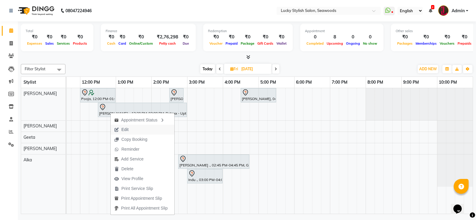
click at [123, 126] on span "Edit" at bounding box center [121, 130] width 21 height 10
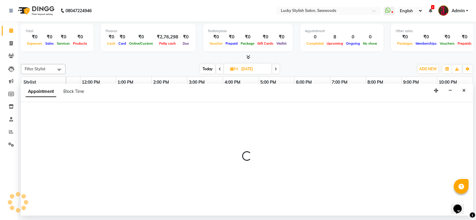
select select "tentative"
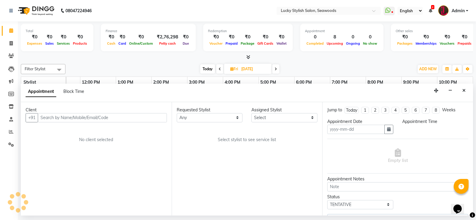
type input "[DATE]"
select select "750"
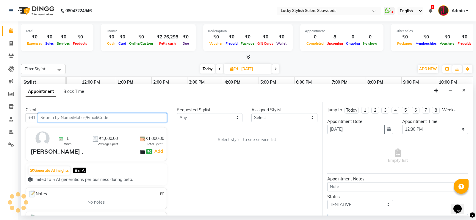
select select "10014"
select select "105"
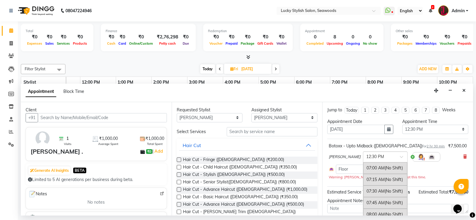
click at [368, 156] on div at bounding box center [385, 156] width 44 height 6
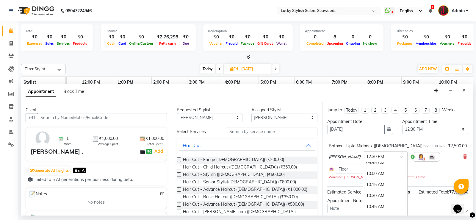
scroll to position [129, 0]
click at [363, 200] on div "10:30 AM" at bounding box center [385, 197] width 44 height 11
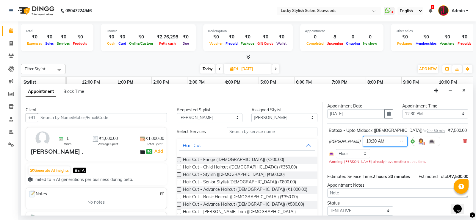
scroll to position [36, 0]
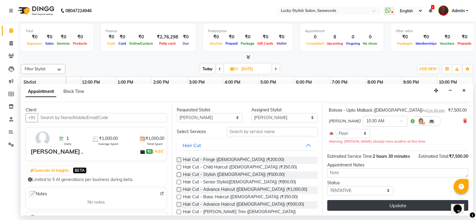
click at [385, 209] on button "Update" at bounding box center [397, 205] width 141 height 11
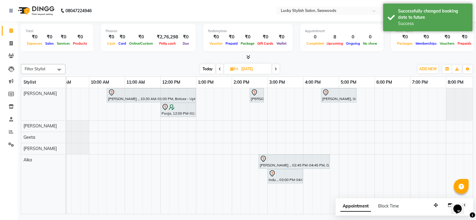
scroll to position [0, 115]
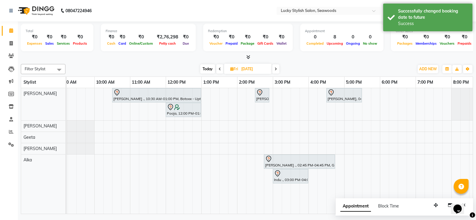
click at [206, 68] on span "Today" at bounding box center [207, 68] width 15 height 9
type input "[DATE]"
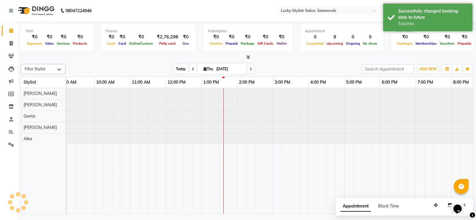
scroll to position [0, 201]
